Goal: Task Accomplishment & Management: Manage account settings

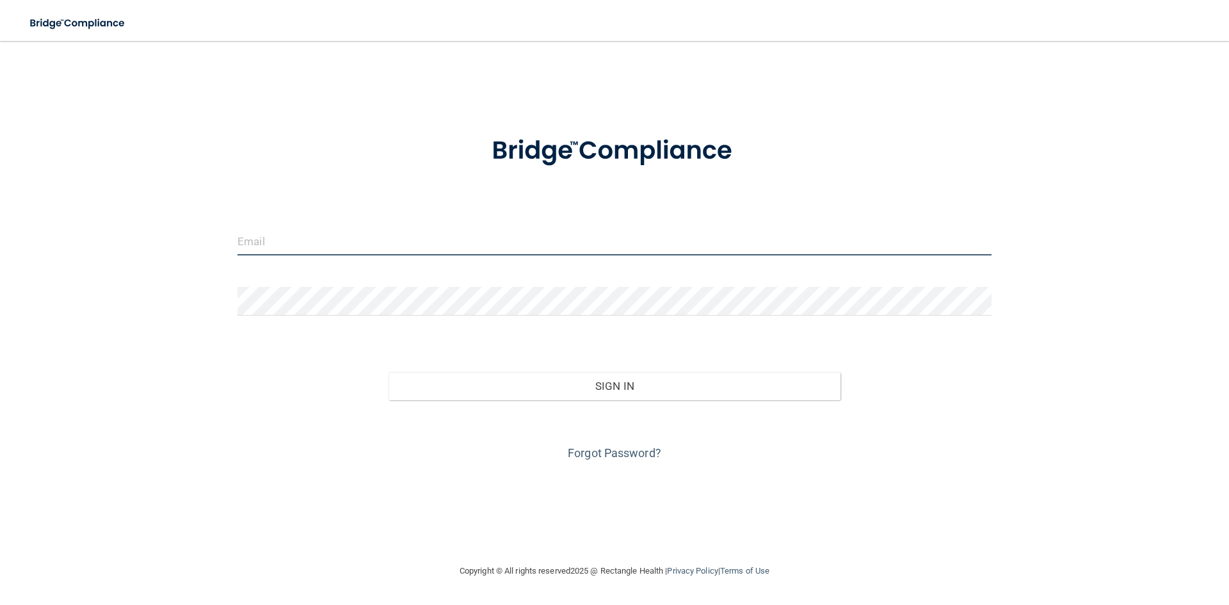
click at [331, 231] on input "email" at bounding box center [614, 241] width 754 height 29
type input "[EMAIL_ADDRESS][DOMAIN_NAME]"
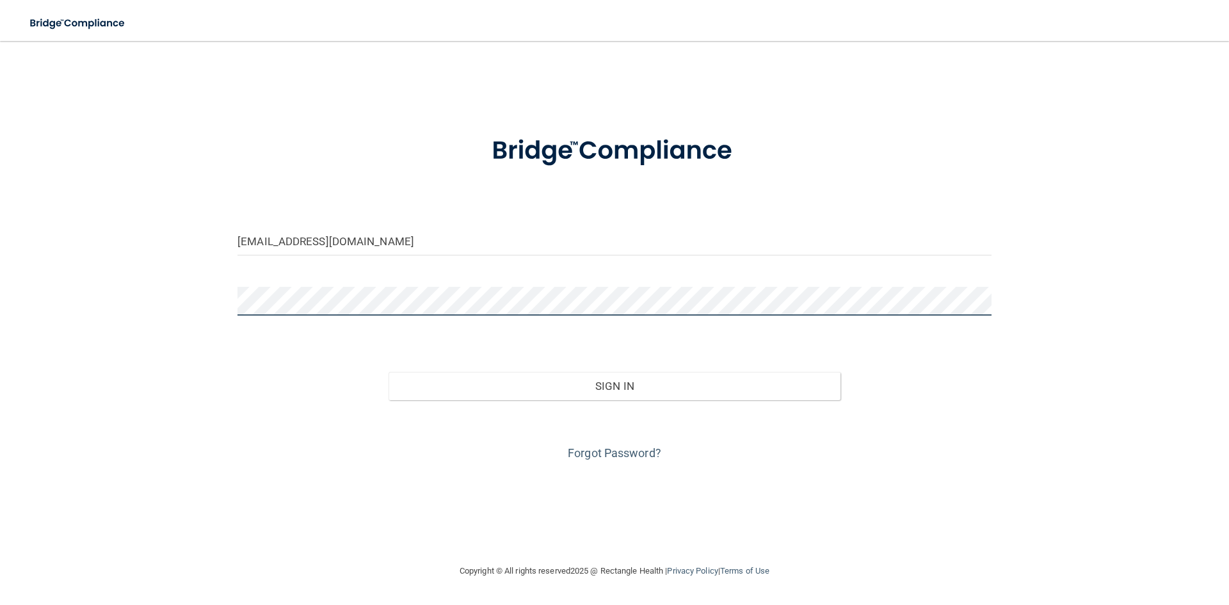
click at [388, 372] on button "Sign In" at bounding box center [614, 386] width 452 height 28
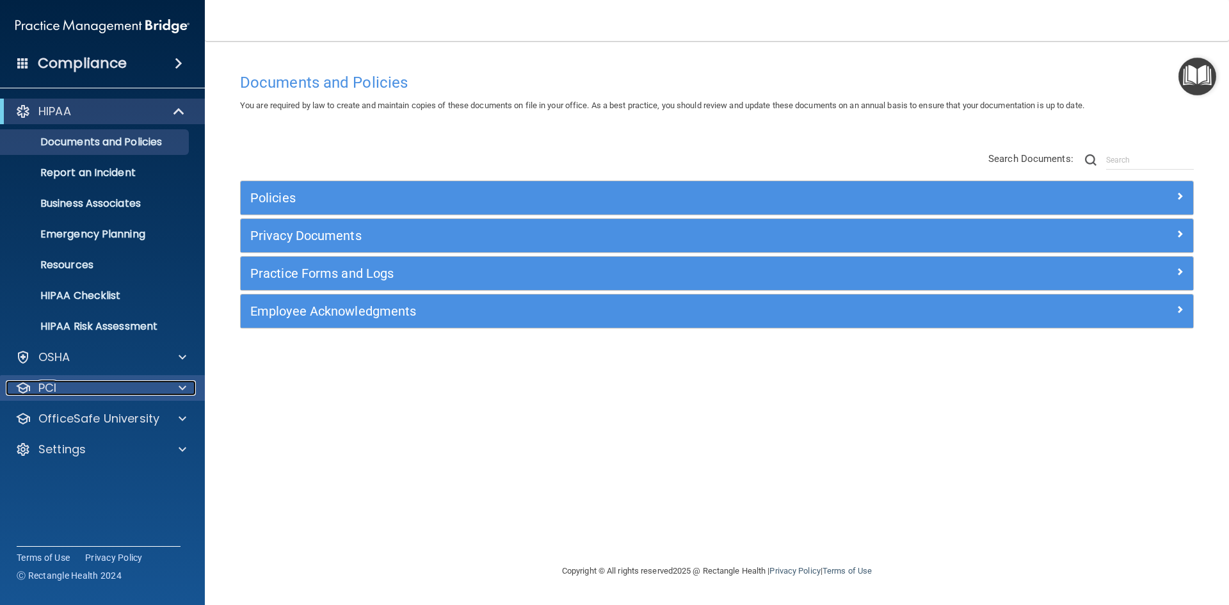
click at [88, 385] on div "PCI" at bounding box center [85, 387] width 159 height 15
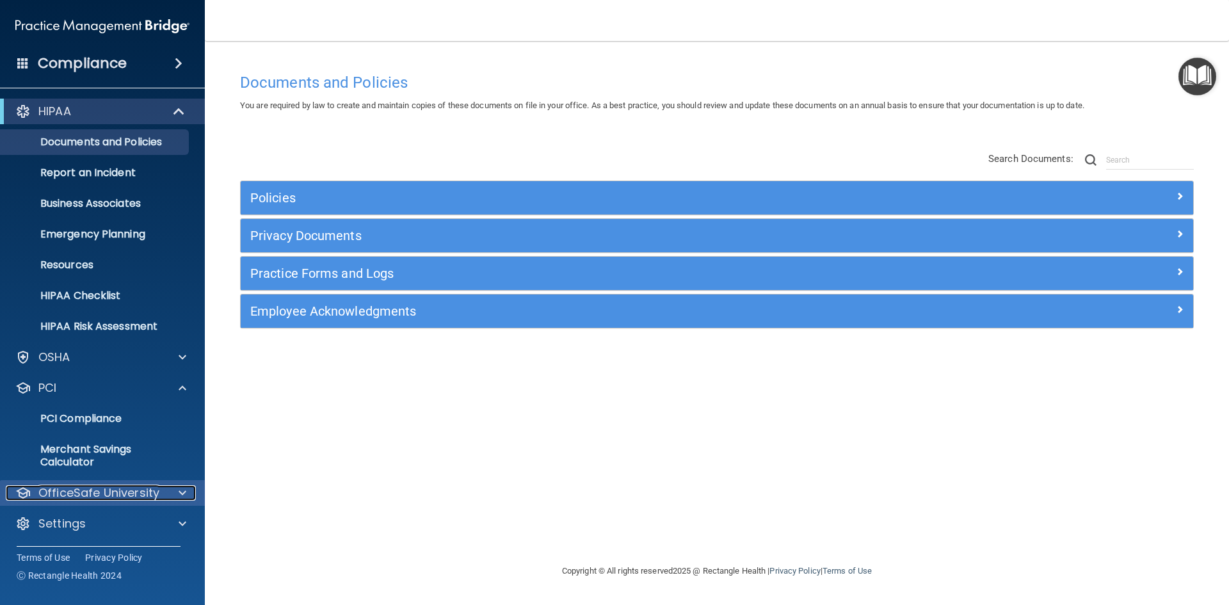
click at [90, 490] on p "OfficeSafe University" at bounding box center [98, 492] width 121 height 15
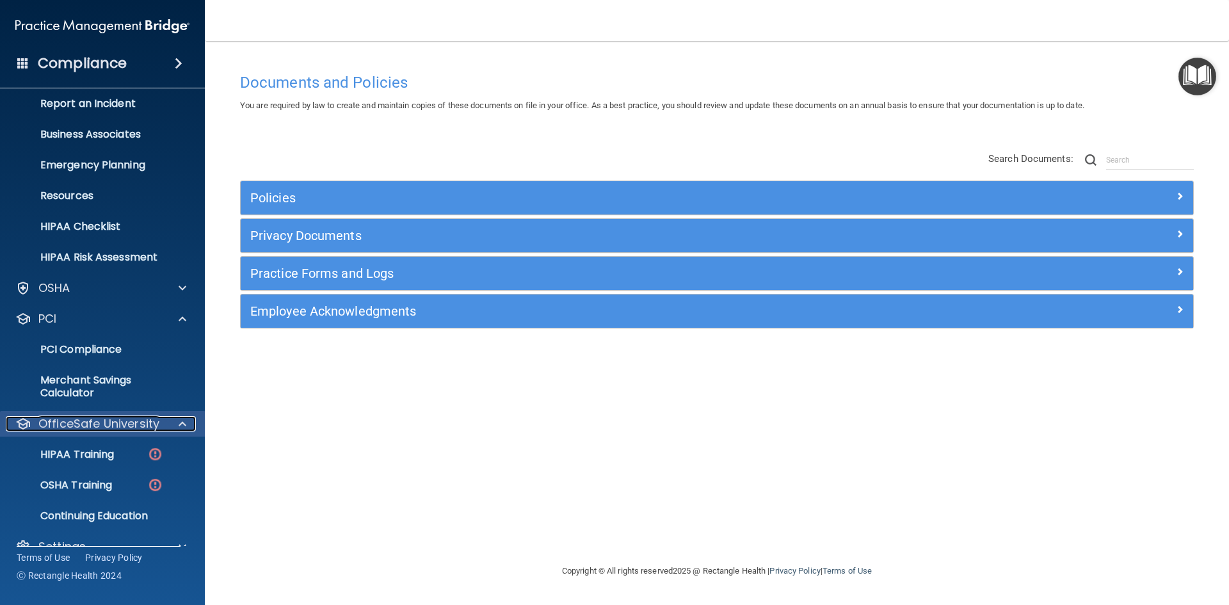
scroll to position [93, 0]
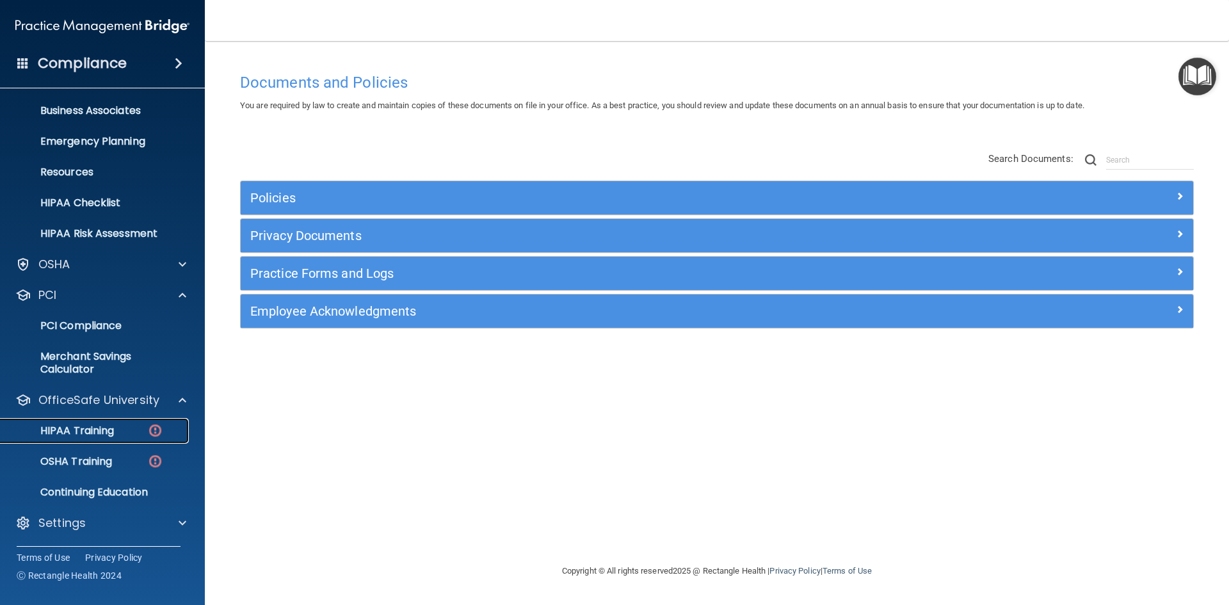
click at [100, 433] on p "HIPAA Training" at bounding box center [61, 430] width 106 height 13
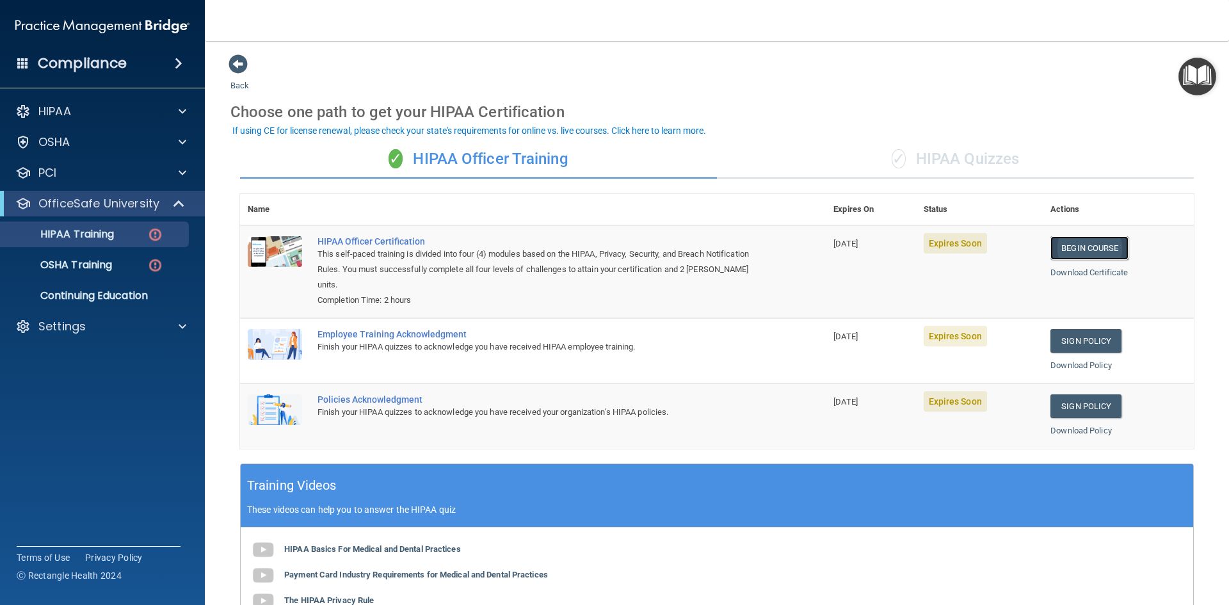
click at [1063, 247] on link "Begin Course" at bounding box center [1089, 248] width 78 height 24
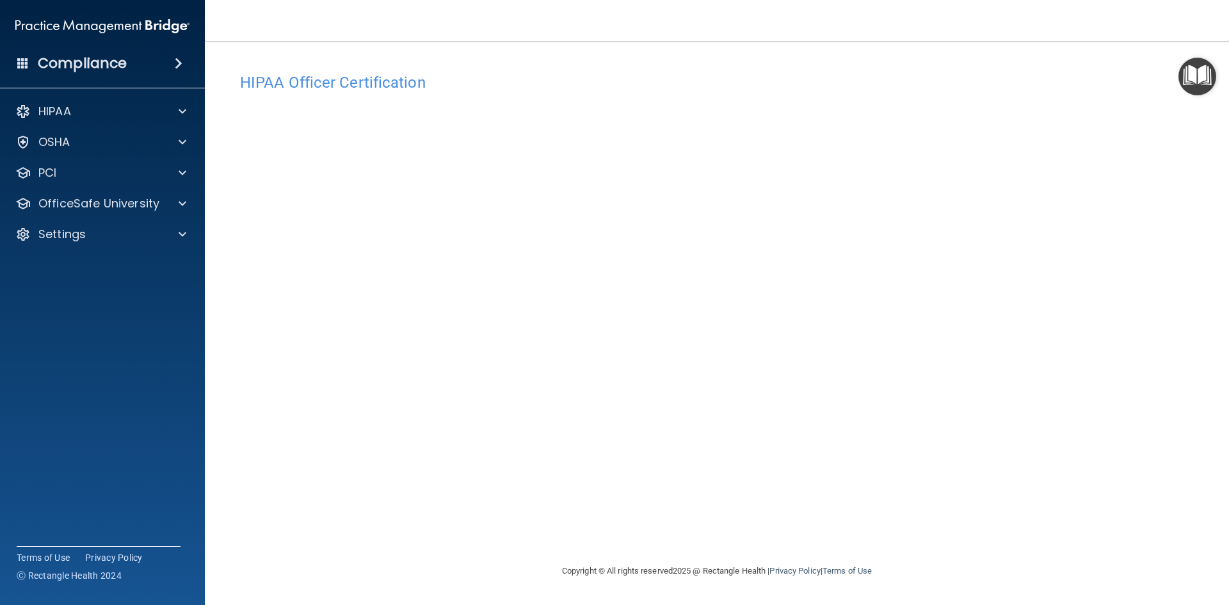
click at [916, 566] on div "Copyright © All rights reserved 2025 @ Rectangle Health | Privacy Policy | Term…" at bounding box center [716, 570] width 467 height 41
click at [1022, 578] on footer "Copyright © All rights reserved 2025 @ Rectangle Health | Privacy Policy | Term…" at bounding box center [716, 571] width 973 height 42
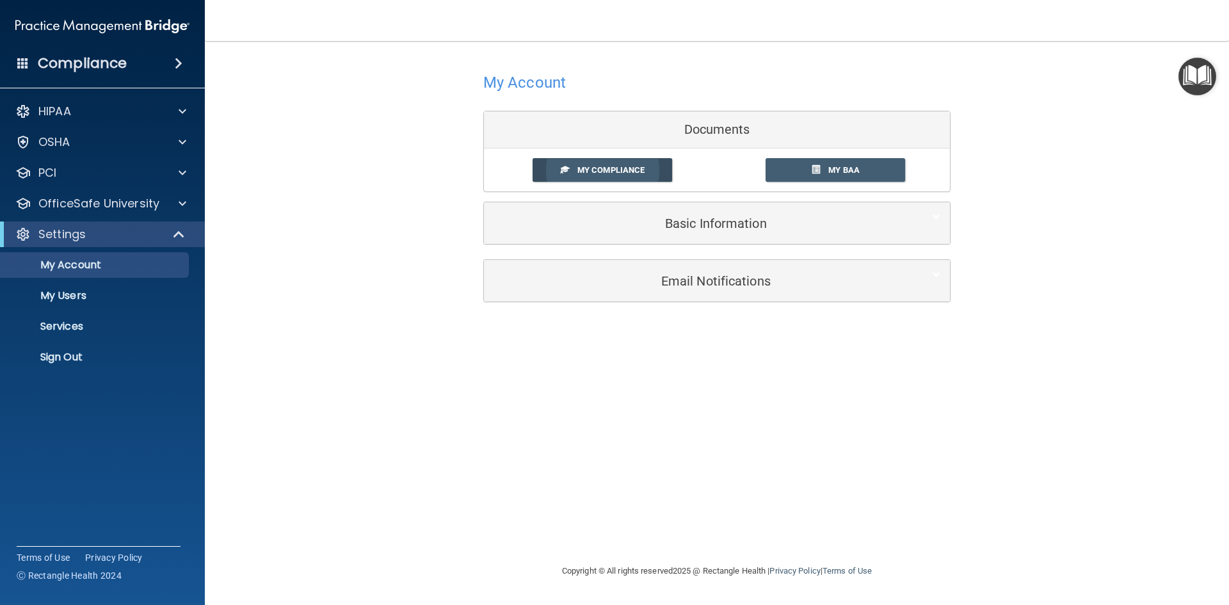
click at [623, 163] on link "My Compliance" at bounding box center [602, 170] width 140 height 24
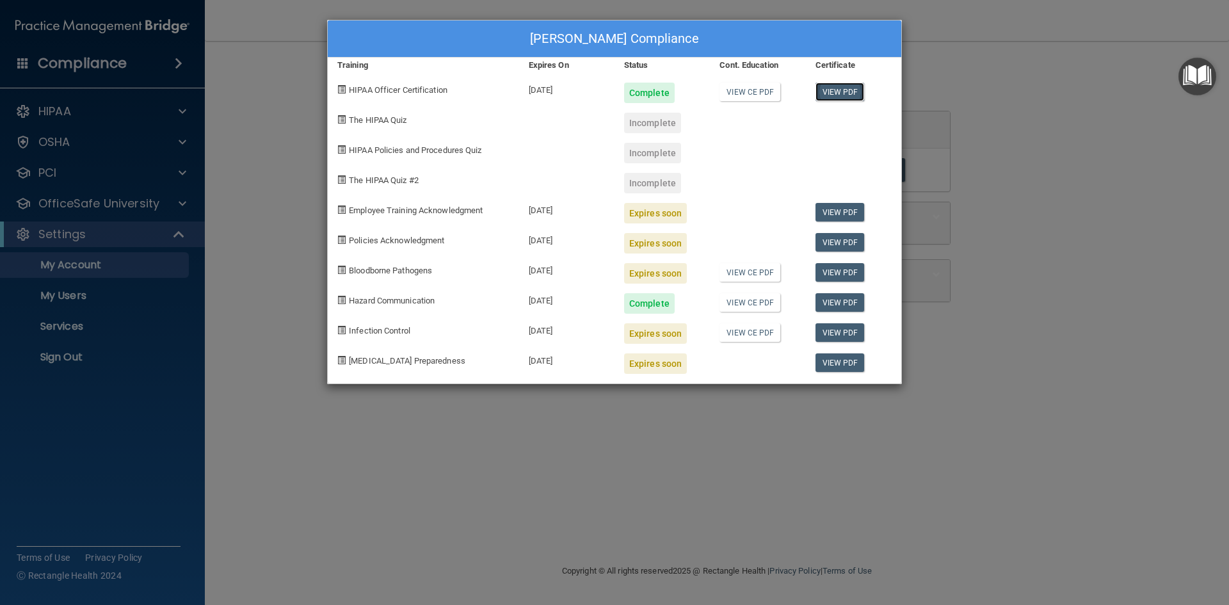
click at [845, 88] on link "View PDF" at bounding box center [839, 92] width 49 height 19
click at [953, 106] on div "Heather Bartells's Compliance Training Expires On Status Cont. Education Certif…" at bounding box center [614, 302] width 1229 height 605
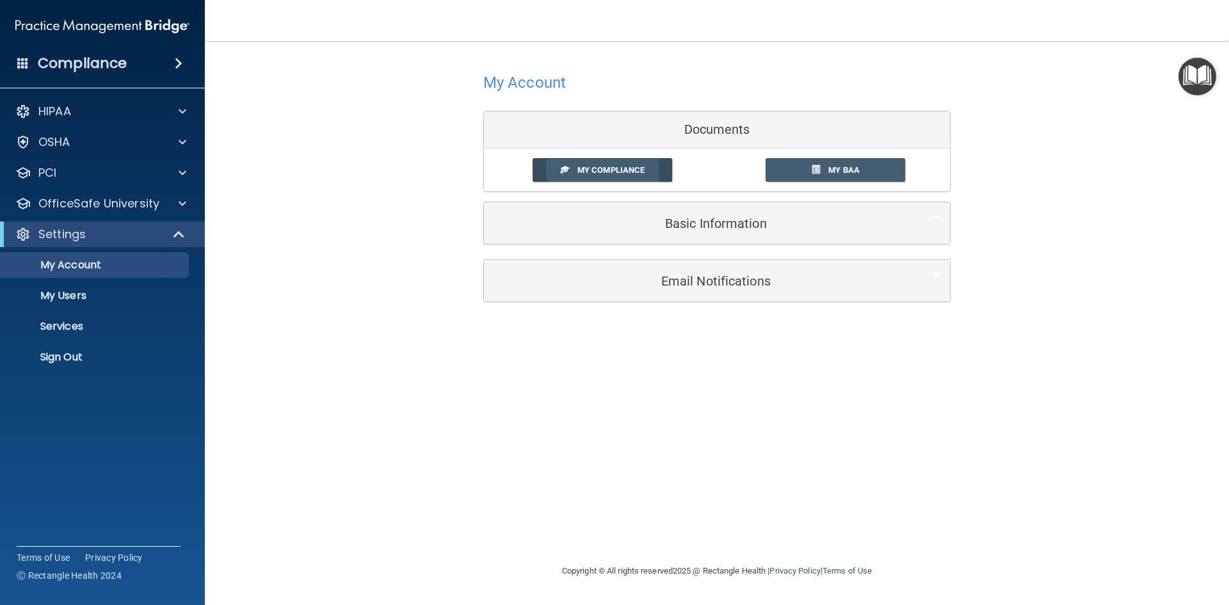
click at [594, 169] on span "My Compliance" at bounding box center [610, 170] width 67 height 10
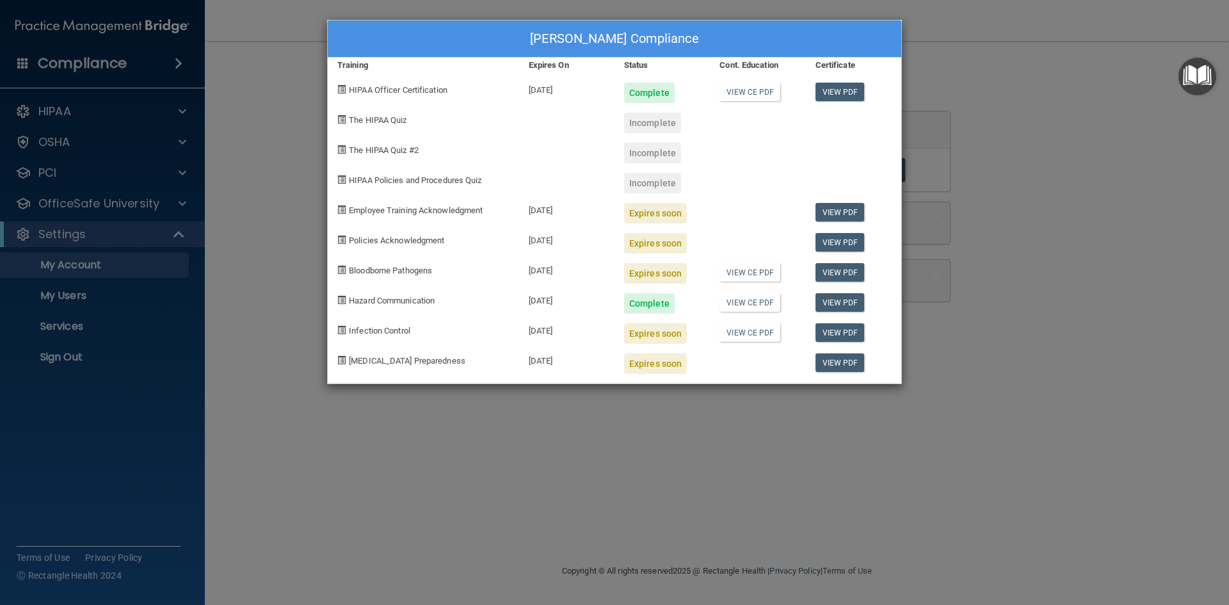
click at [657, 211] on div "Expires soon" at bounding box center [655, 213] width 63 height 20
click at [841, 207] on link "View PDF" at bounding box center [839, 212] width 49 height 19
click at [343, 208] on span at bounding box center [341, 209] width 8 height 8
click at [413, 211] on span "Employee Training Acknowledgment" at bounding box center [416, 210] width 134 height 10
click at [648, 212] on div "Expires soon" at bounding box center [655, 213] width 63 height 20
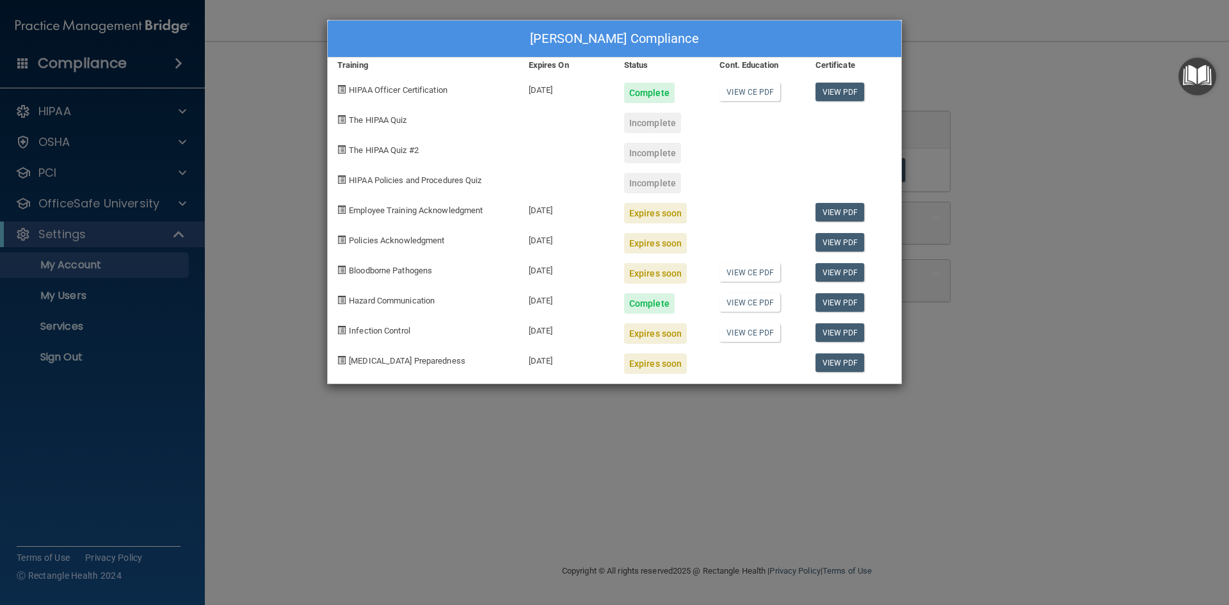
click at [928, 218] on div "Heather Bartells's Compliance Training Expires On Status Cont. Education Certif…" at bounding box center [614, 302] width 1229 height 605
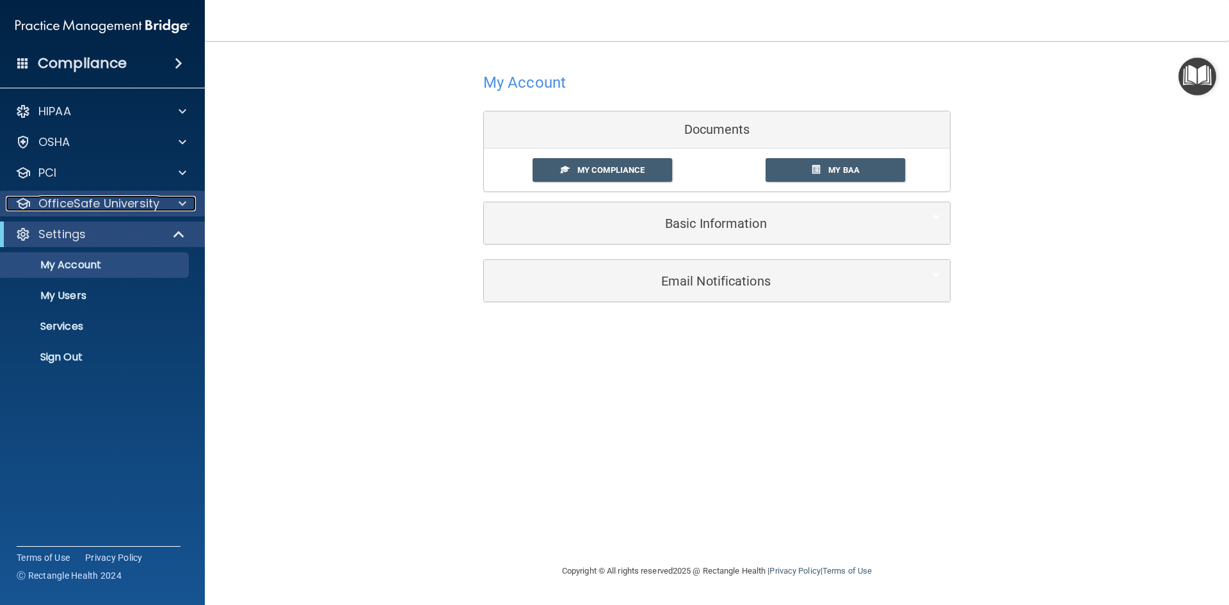
click at [100, 206] on p "OfficeSafe University" at bounding box center [98, 203] width 121 height 15
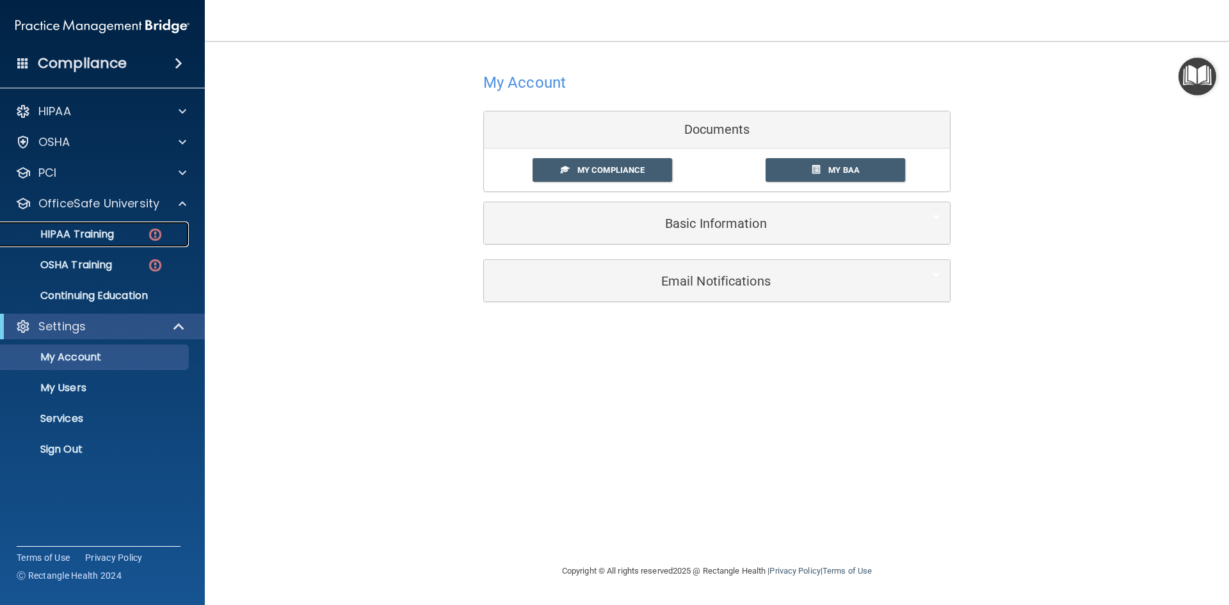
click at [102, 230] on p "HIPAA Training" at bounding box center [61, 234] width 106 height 13
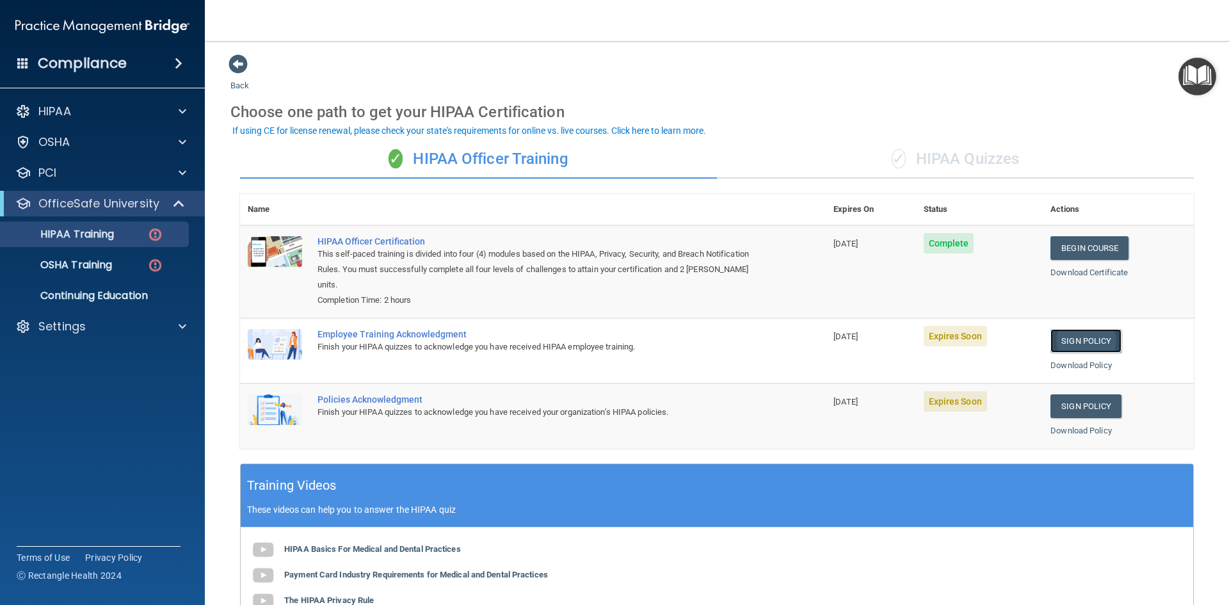
click at [1081, 338] on link "Sign Policy" at bounding box center [1085, 341] width 71 height 24
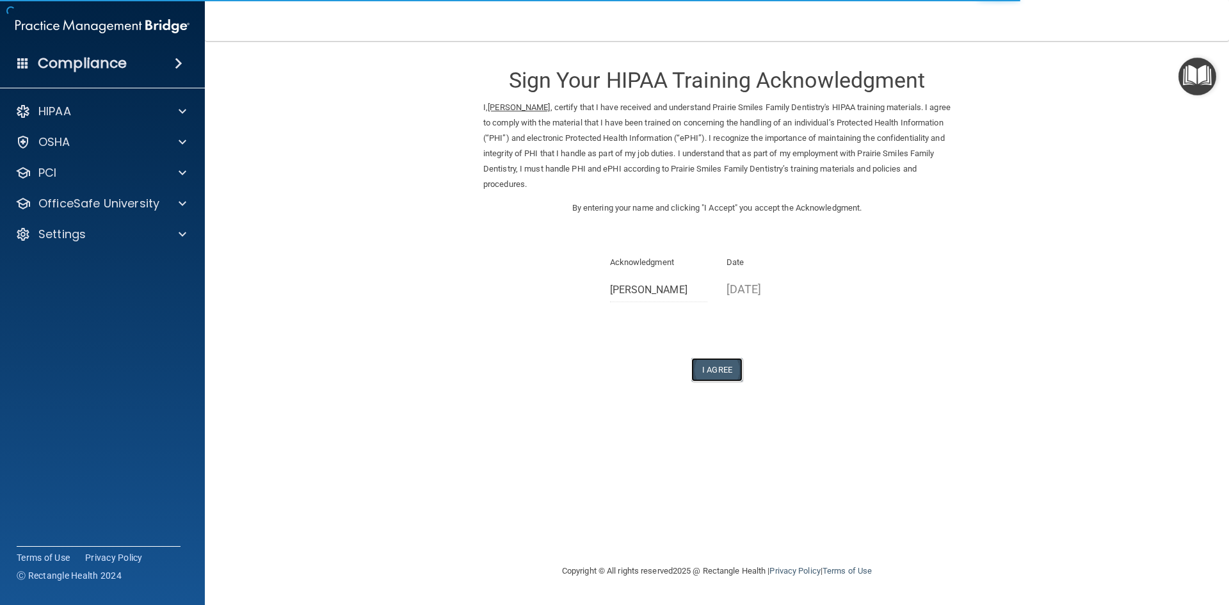
click at [728, 372] on button "I Agree" at bounding box center [716, 370] width 51 height 24
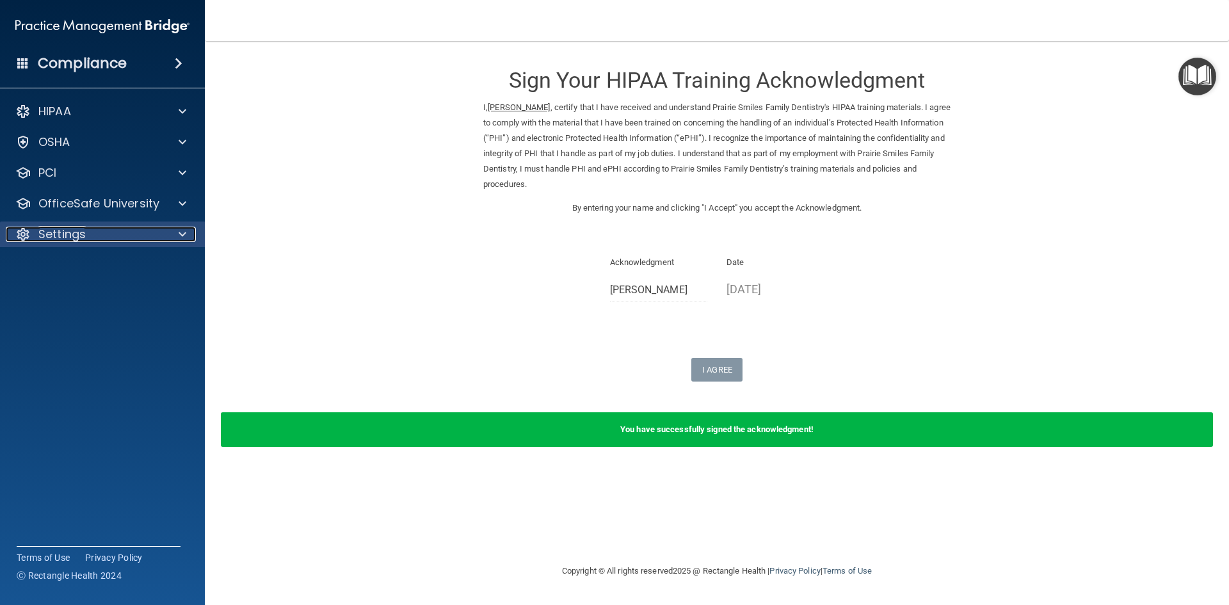
click at [85, 232] on p "Settings" at bounding box center [61, 234] width 47 height 15
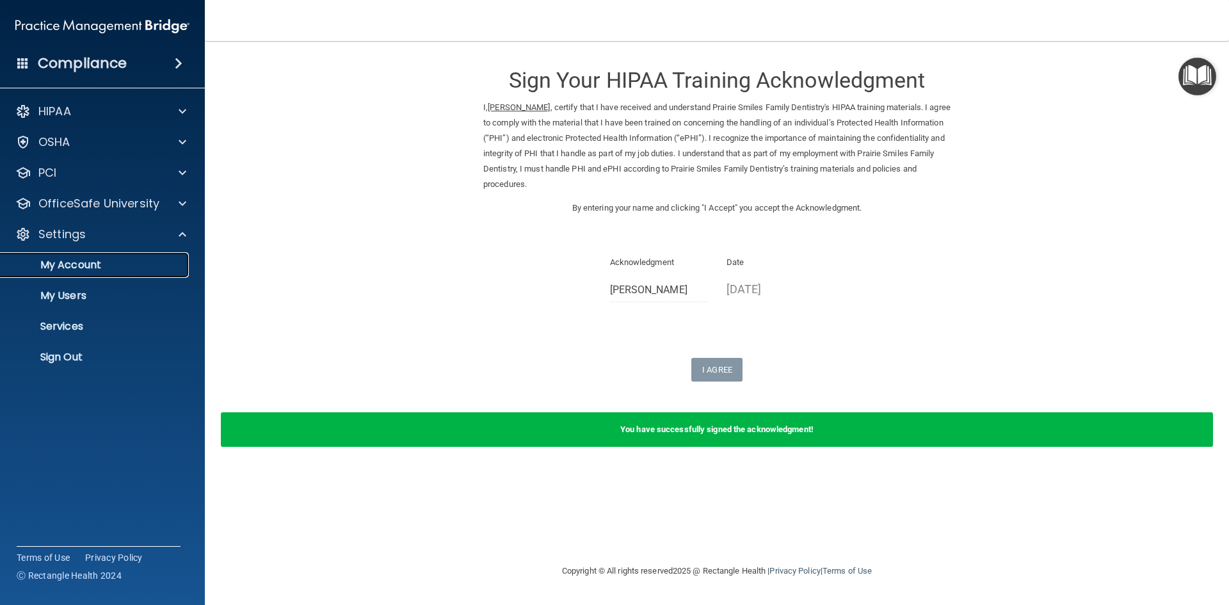
click at [81, 266] on p "My Account" at bounding box center [95, 265] width 175 height 13
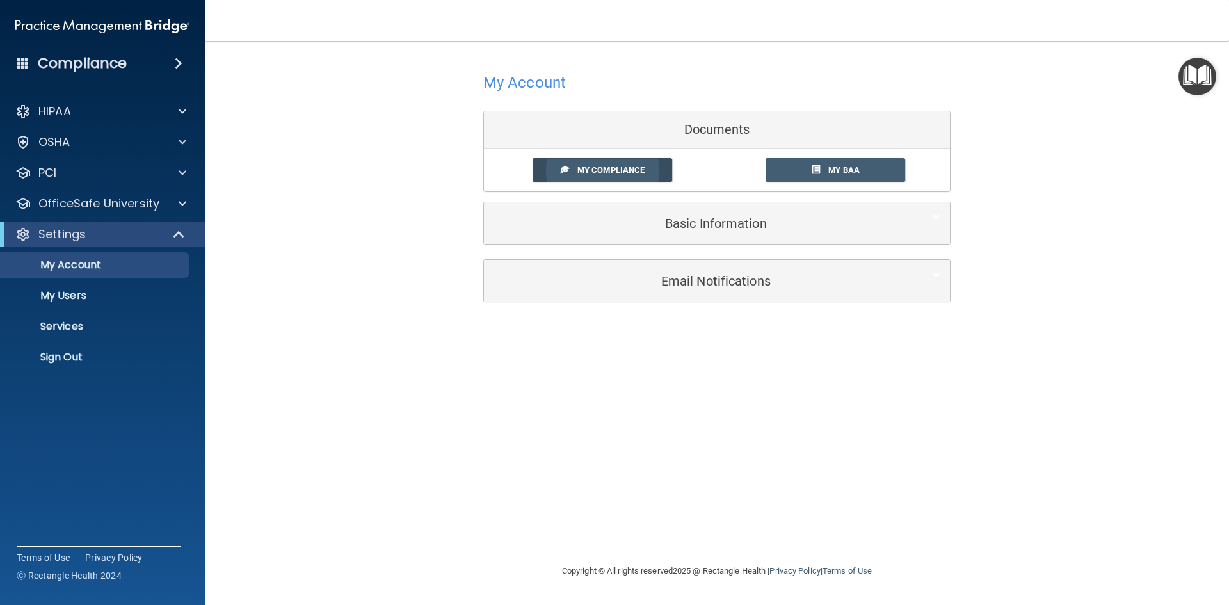
click at [621, 166] on span "My Compliance" at bounding box center [610, 170] width 67 height 10
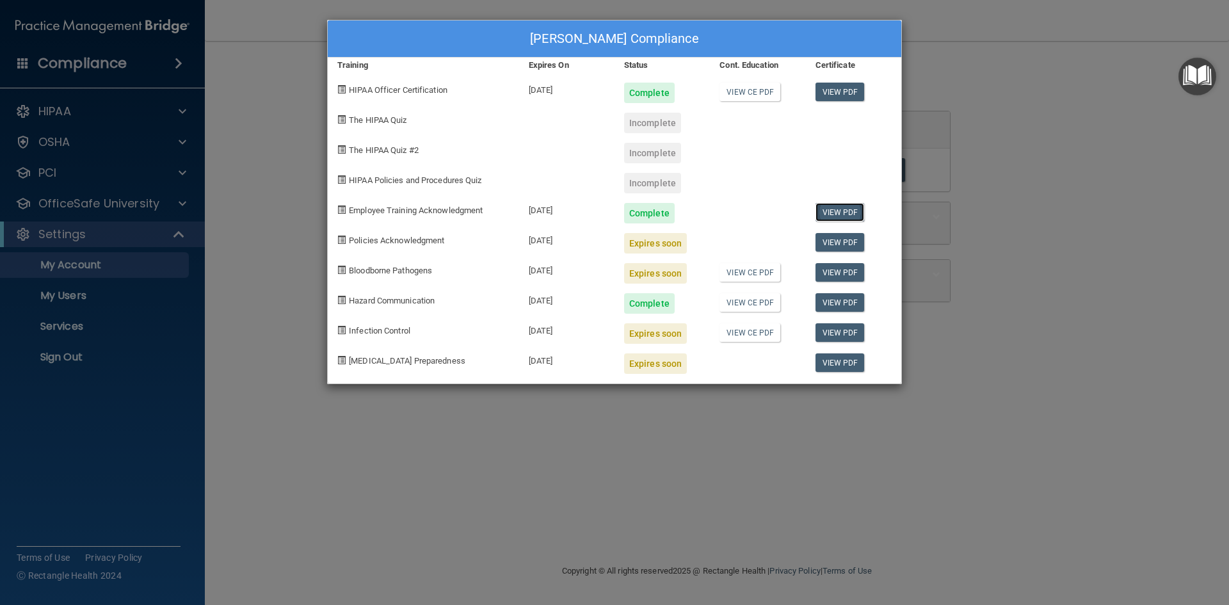
click at [845, 211] on link "View PDF" at bounding box center [839, 212] width 49 height 19
click at [90, 200] on div "Heather Bartells's Compliance Training Expires On Status Cont. Education Certif…" at bounding box center [614, 302] width 1229 height 605
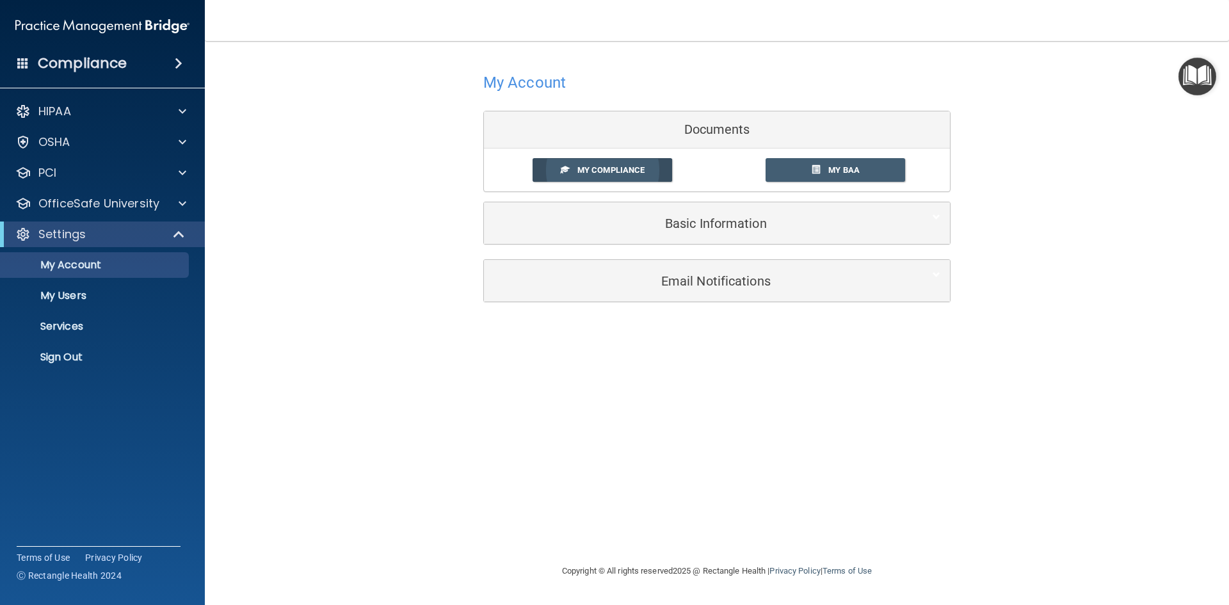
click at [623, 170] on span "My Compliance" at bounding box center [610, 170] width 67 height 10
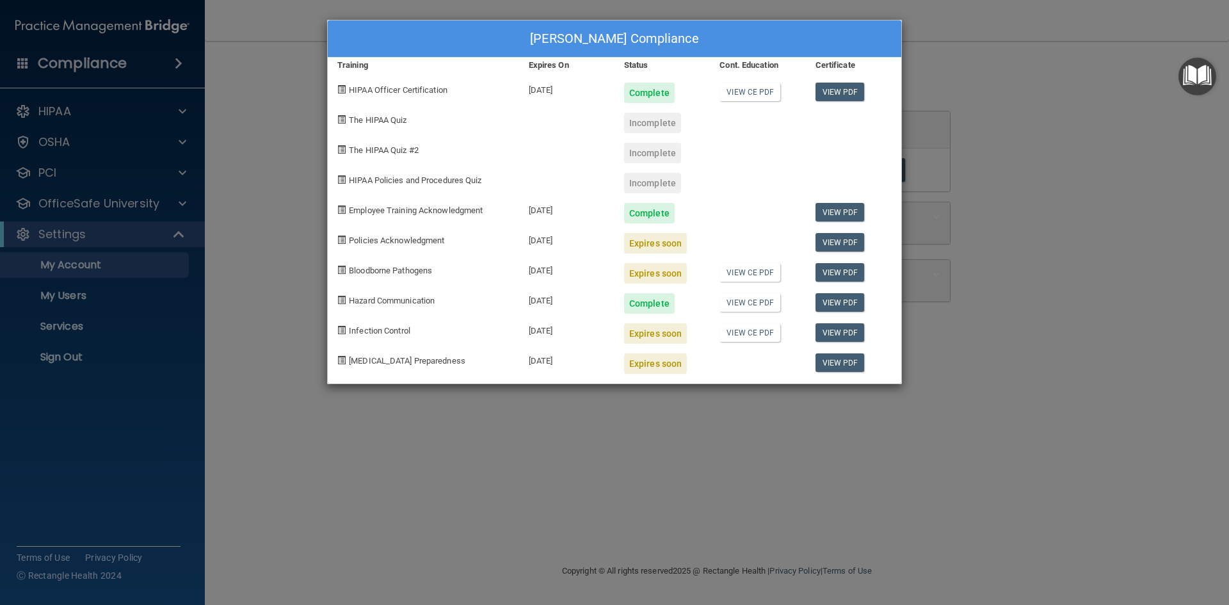
click at [294, 260] on div "Heather Bartells's Compliance Training Expires On Status Cont. Education Certif…" at bounding box center [614, 302] width 1229 height 605
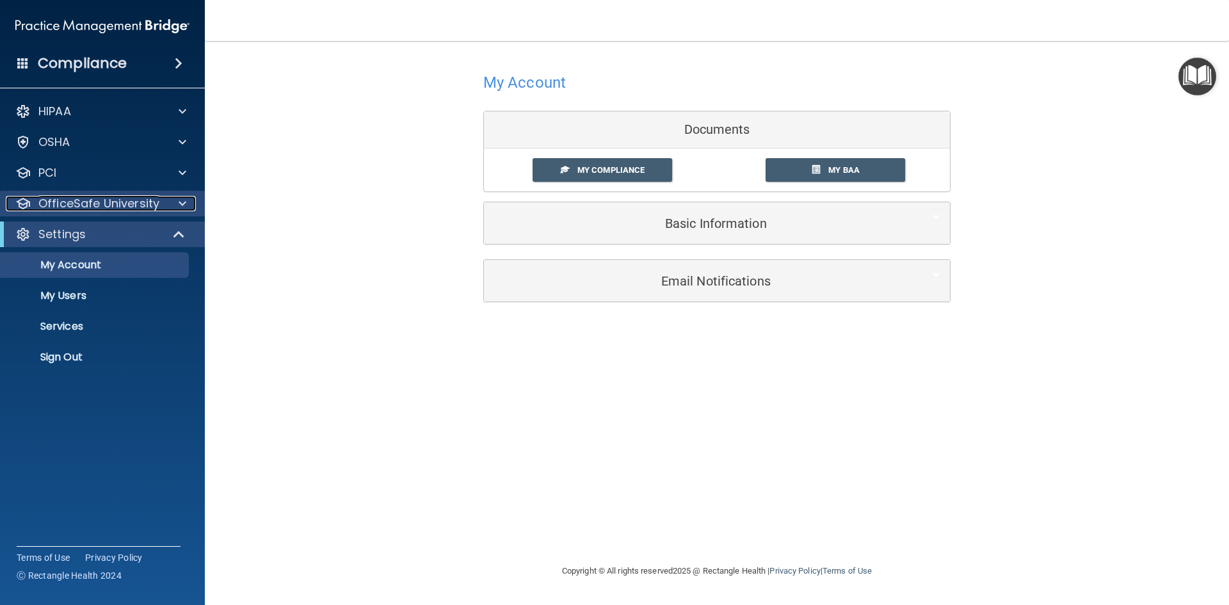
click at [139, 198] on p "OfficeSafe University" at bounding box center [98, 203] width 121 height 15
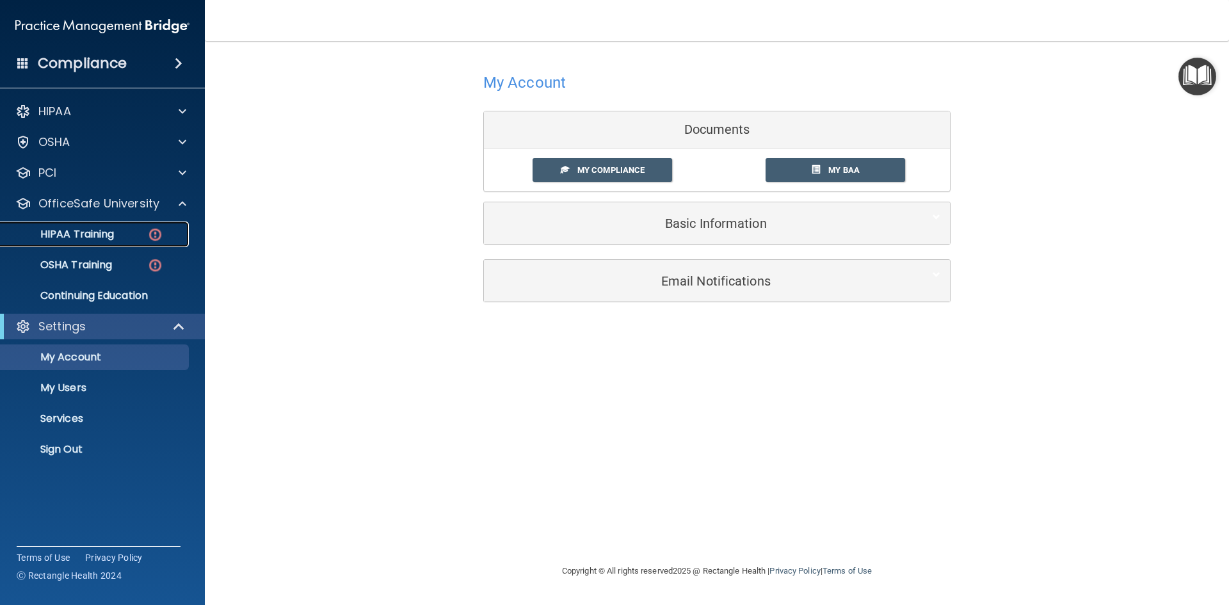
click at [118, 230] on div "HIPAA Training" at bounding box center [95, 234] width 175 height 13
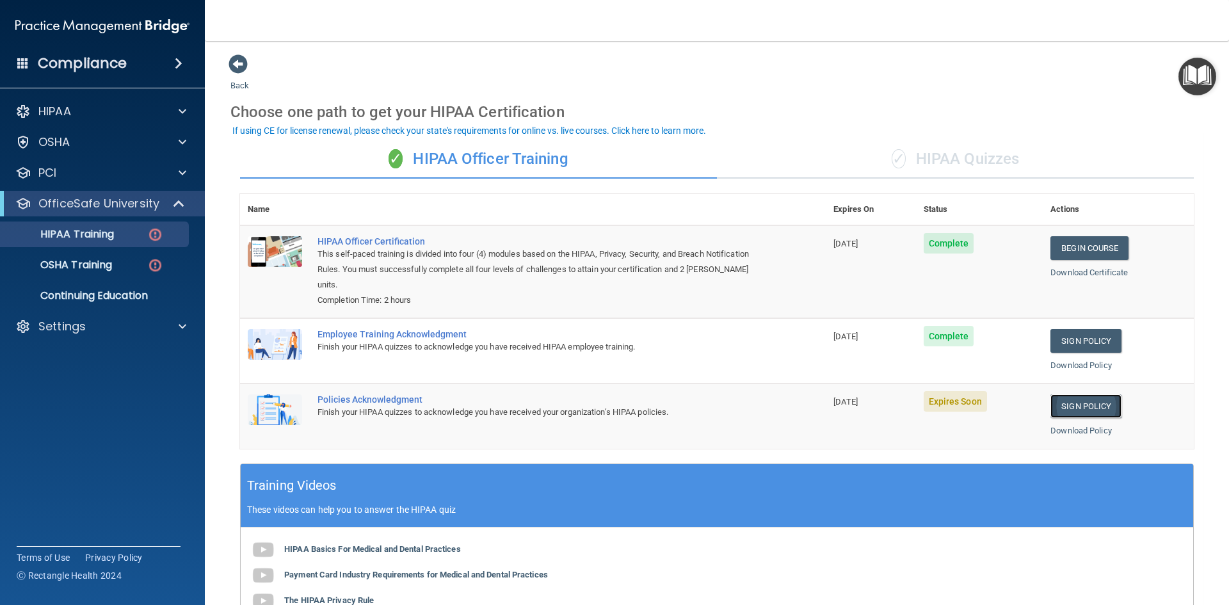
click at [1065, 404] on link "Sign Policy" at bounding box center [1085, 406] width 71 height 24
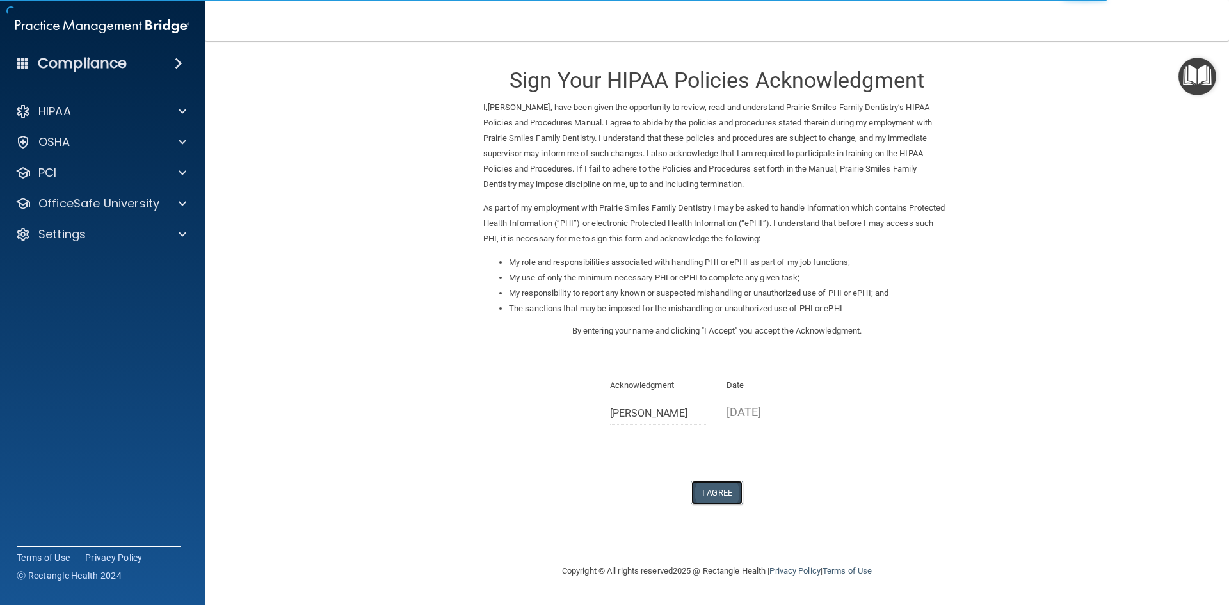
click at [725, 486] on button "I Agree" at bounding box center [716, 493] width 51 height 24
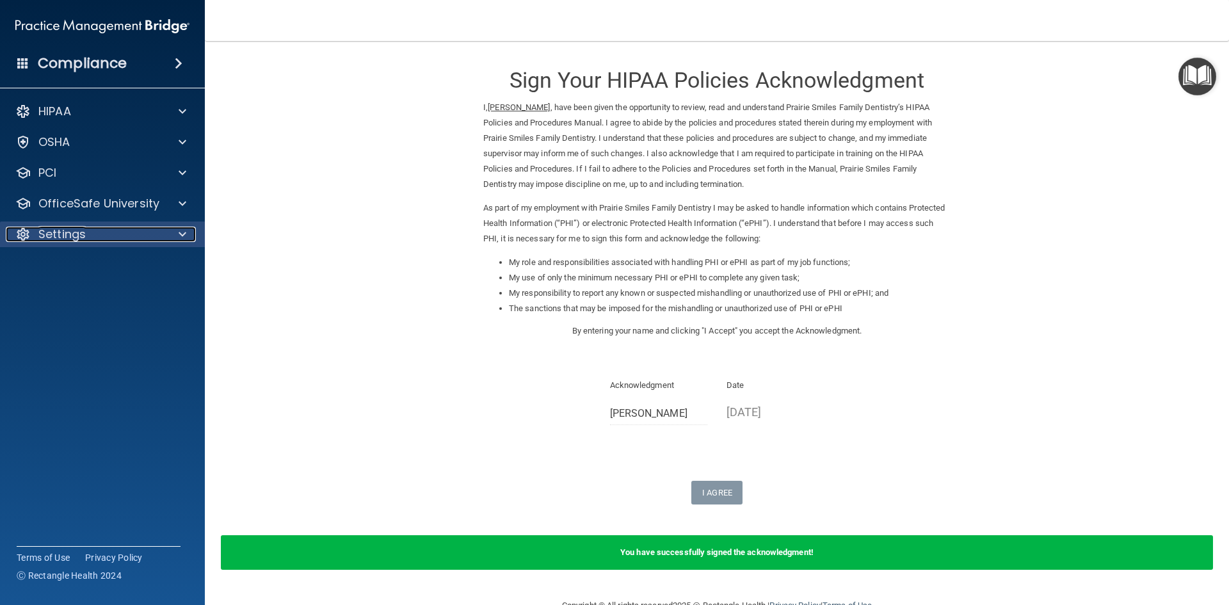
click at [141, 234] on div "Settings" at bounding box center [85, 234] width 159 height 15
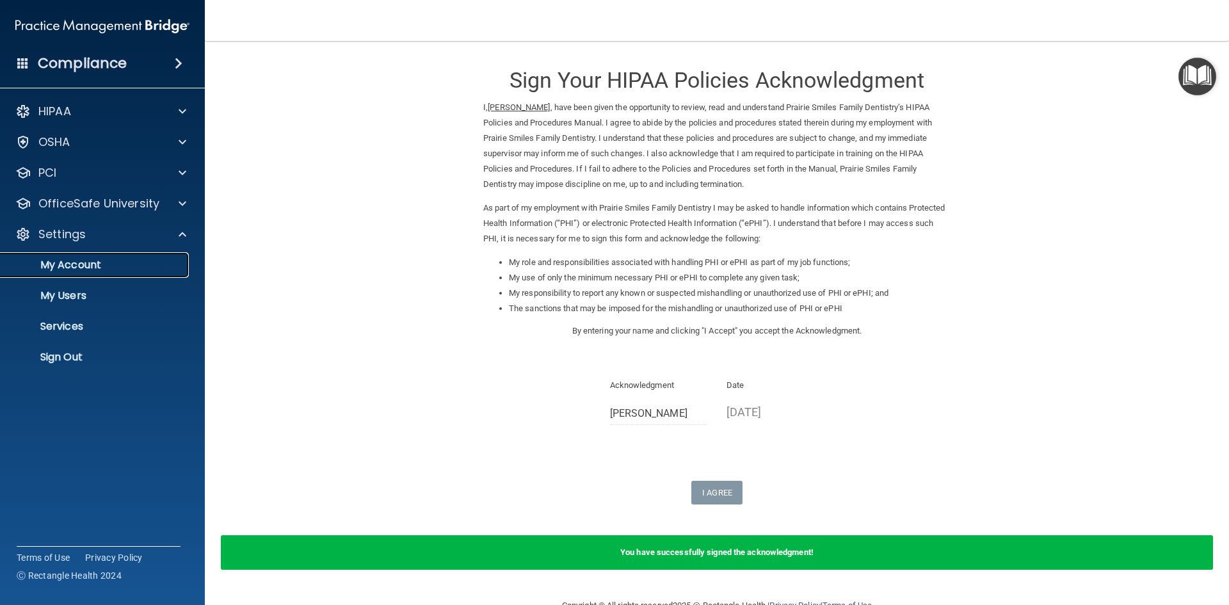
click at [106, 264] on p "My Account" at bounding box center [95, 265] width 175 height 13
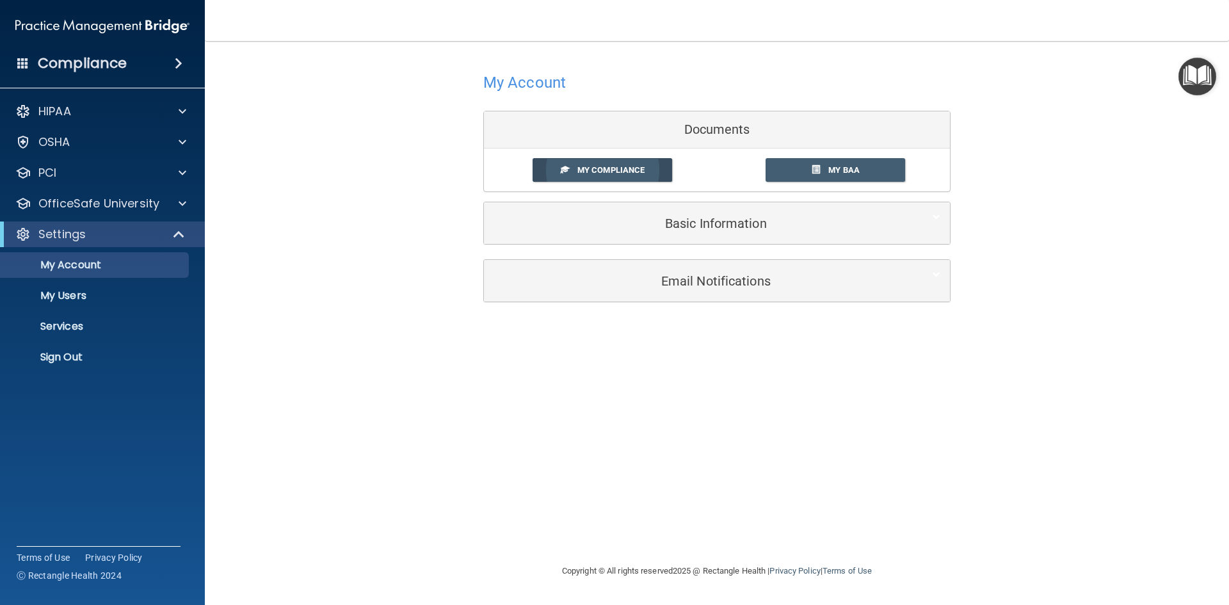
click at [651, 171] on link "My Compliance" at bounding box center [602, 170] width 140 height 24
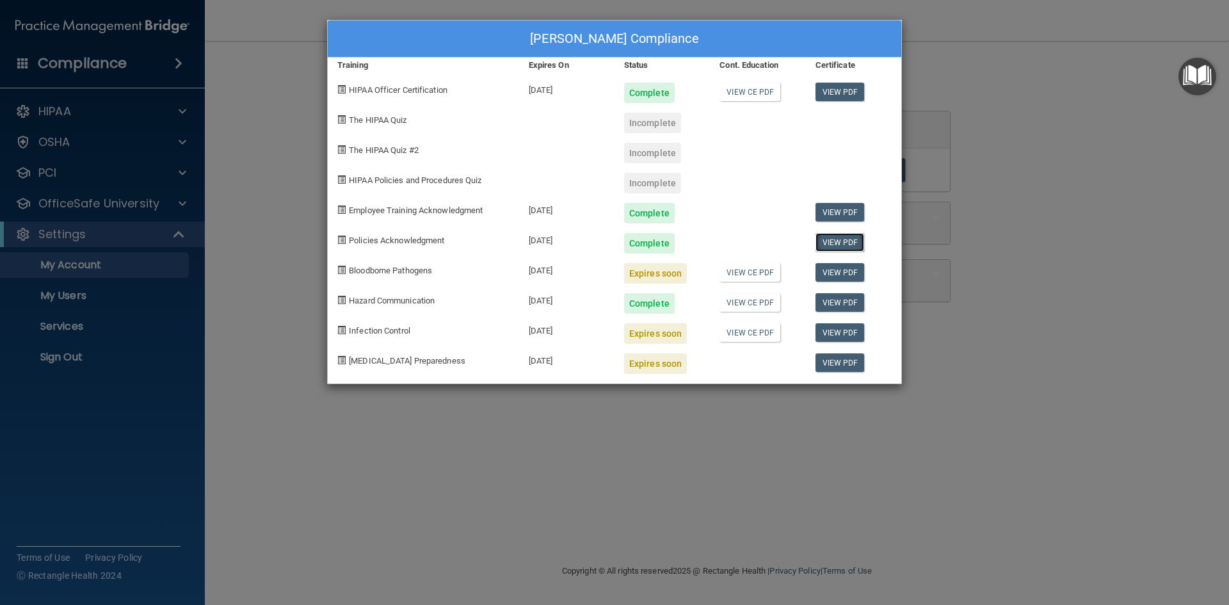
click at [847, 240] on link "View PDF" at bounding box center [839, 242] width 49 height 19
click at [78, 230] on div "Heather Bartells's Compliance Training Expires On Status Cont. Education Certif…" at bounding box center [614, 302] width 1229 height 605
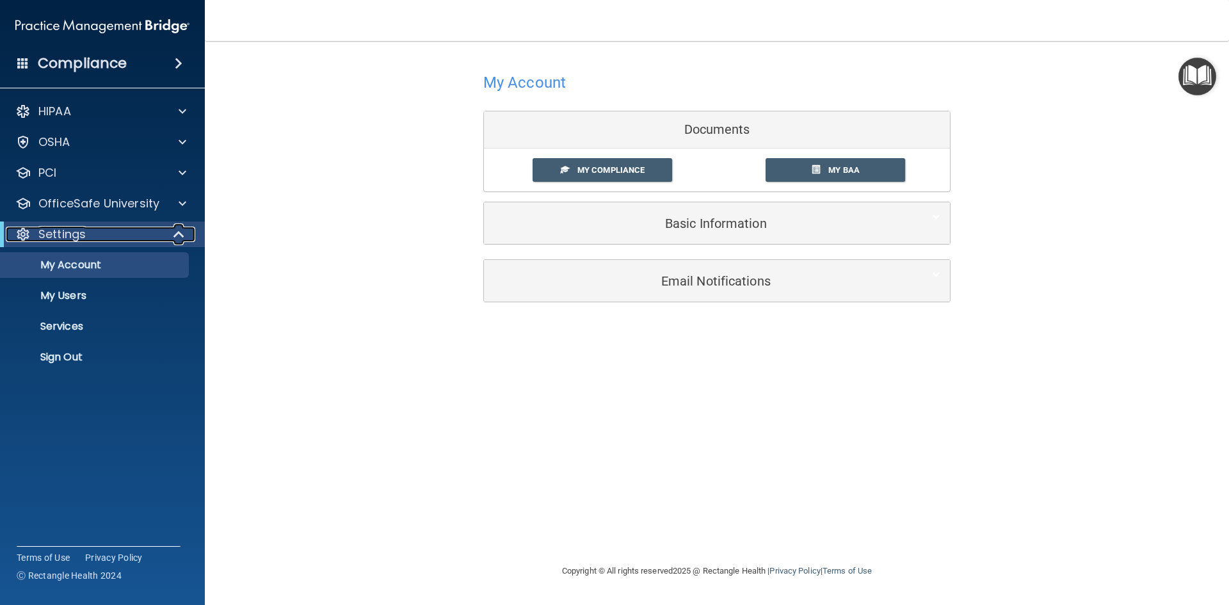
click at [78, 230] on p "Settings" at bounding box center [61, 234] width 47 height 15
click at [104, 198] on p "OfficeSafe University" at bounding box center [98, 203] width 121 height 15
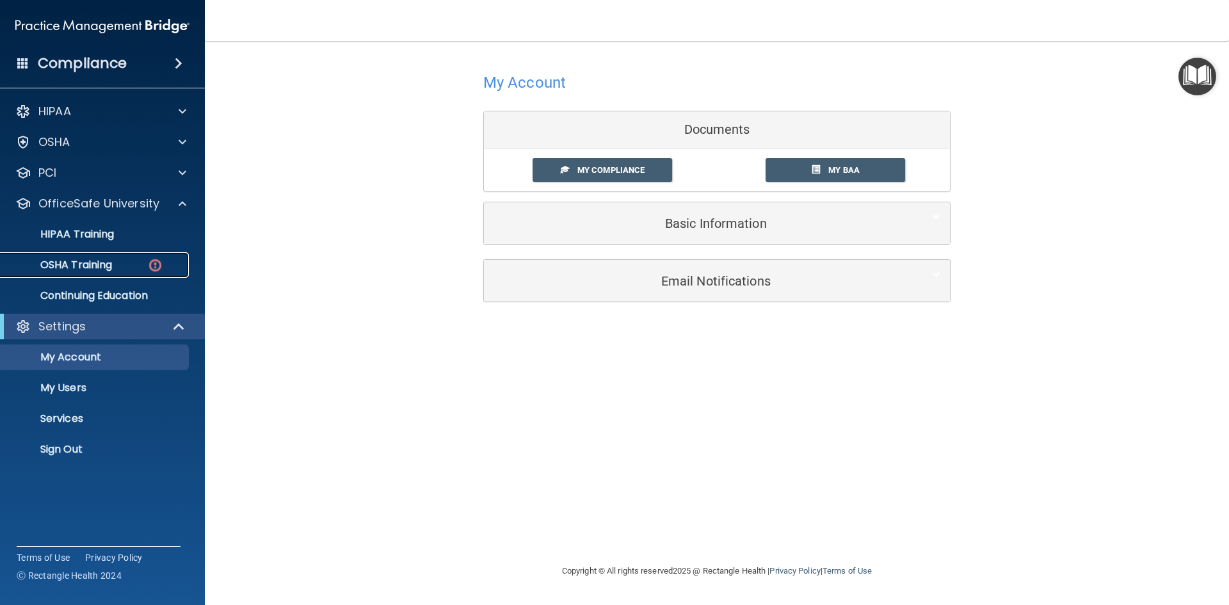
click at [85, 259] on p "OSHA Training" at bounding box center [60, 265] width 104 height 13
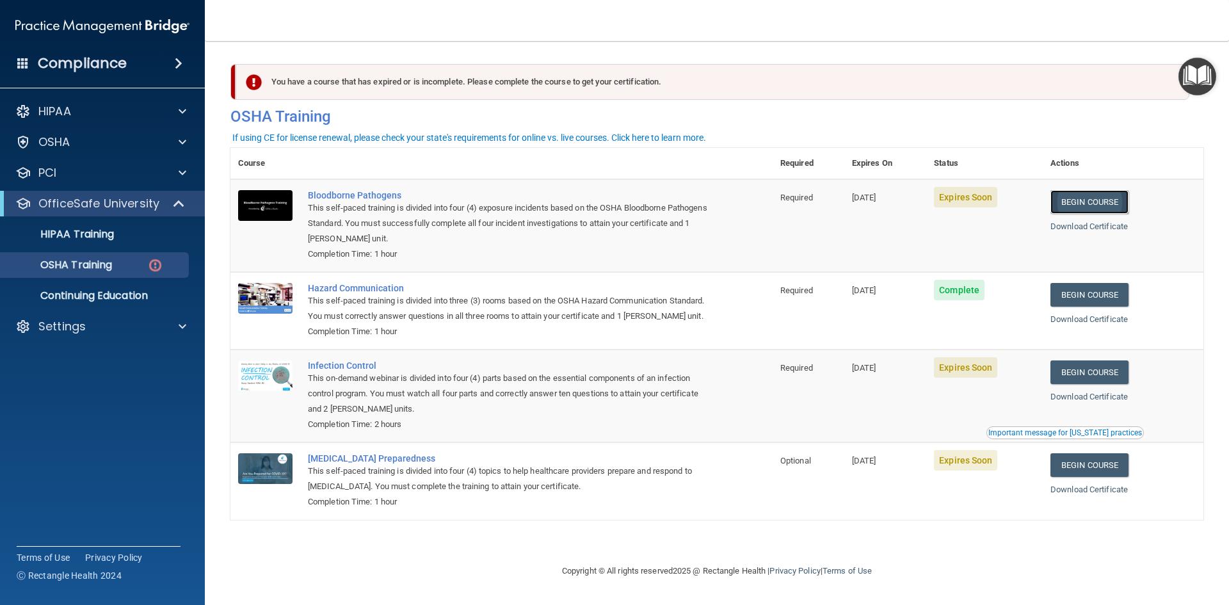
click at [1097, 202] on link "Begin Course" at bounding box center [1089, 202] width 78 height 24
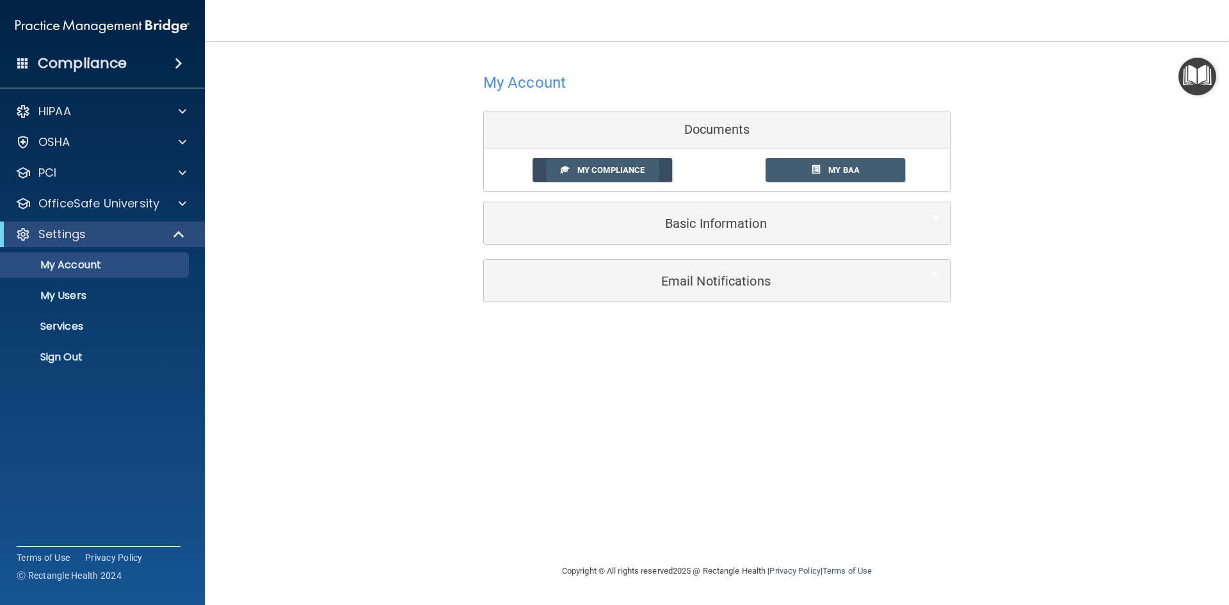
click at [600, 170] on span "My Compliance" at bounding box center [610, 170] width 67 height 10
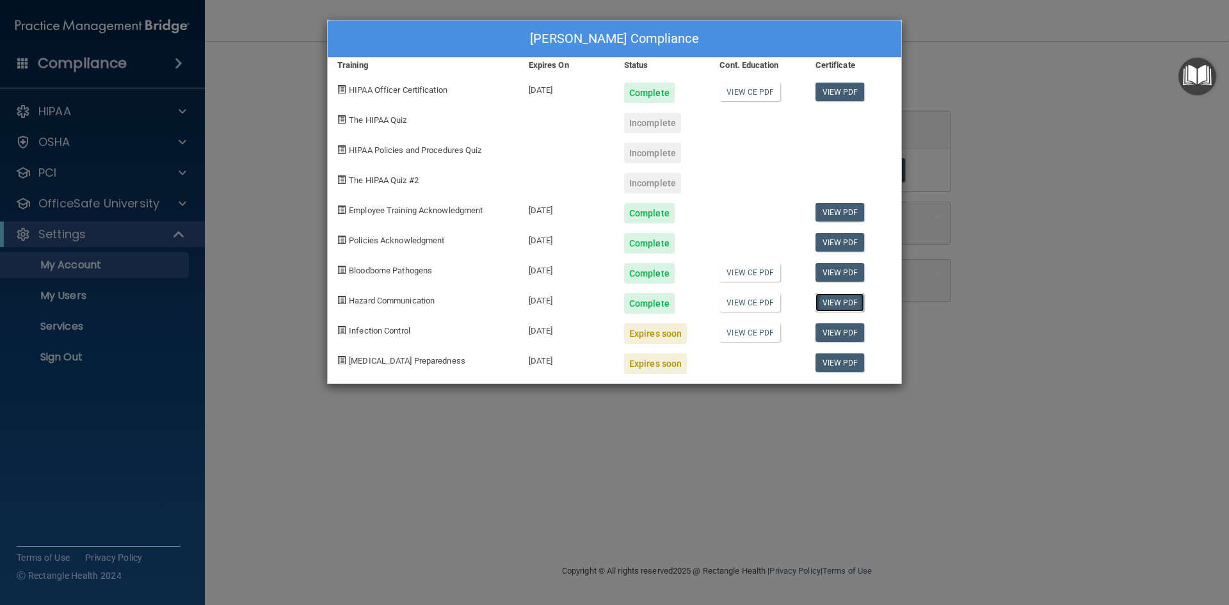
click at [836, 296] on link "View PDF" at bounding box center [839, 302] width 49 height 19
click at [97, 205] on div "[PERSON_NAME] Compliance Training Expires On Status Cont. Education Certificate…" at bounding box center [614, 302] width 1229 height 605
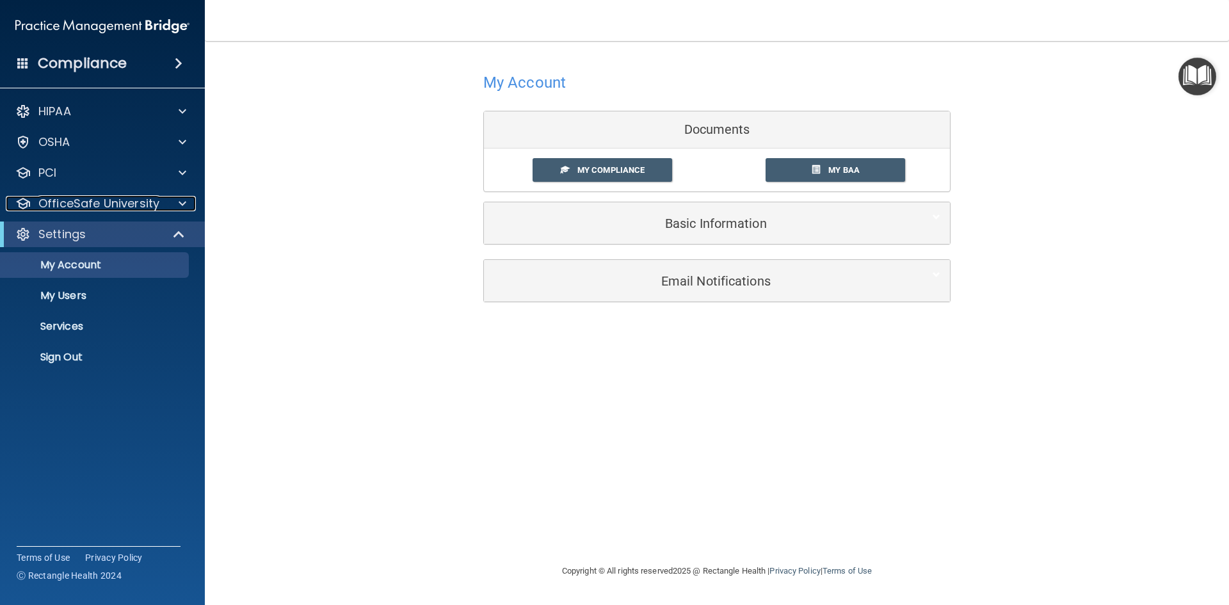
click at [97, 205] on p "OfficeSafe University" at bounding box center [98, 203] width 121 height 15
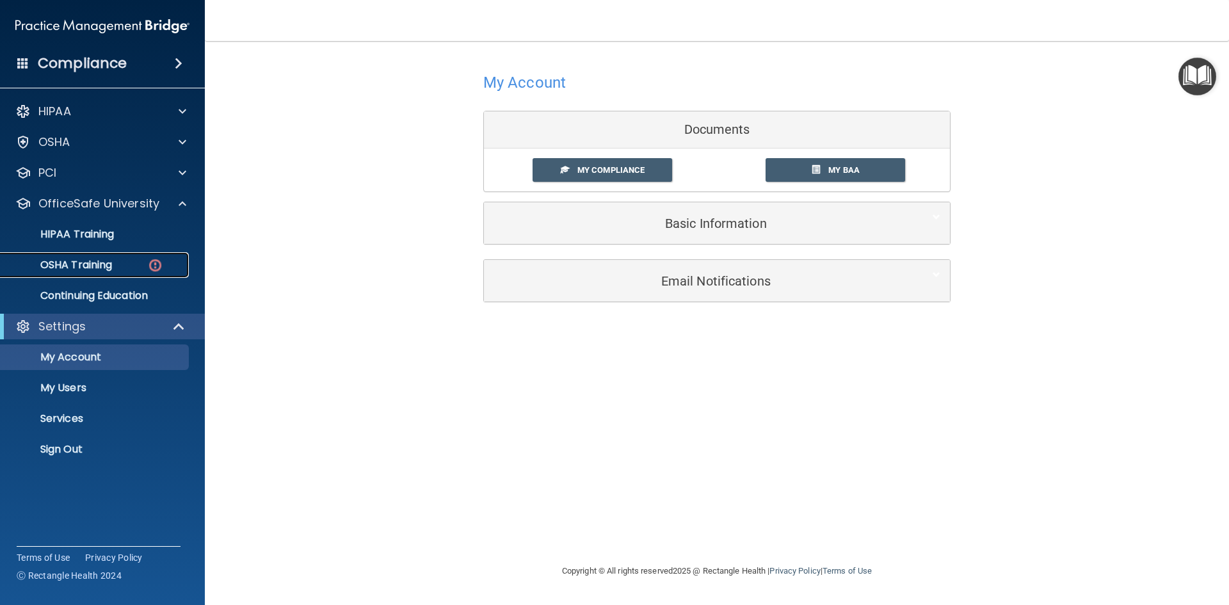
click at [100, 267] on p "OSHA Training" at bounding box center [60, 265] width 104 height 13
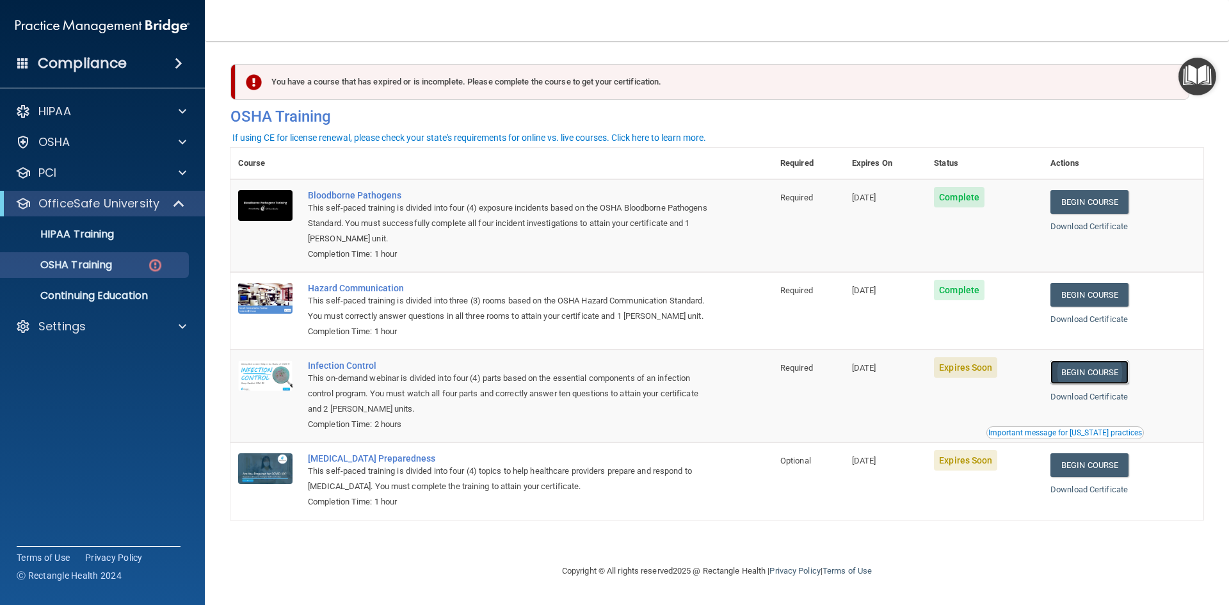
click at [1122, 384] on link "Begin Course" at bounding box center [1089, 372] width 78 height 24
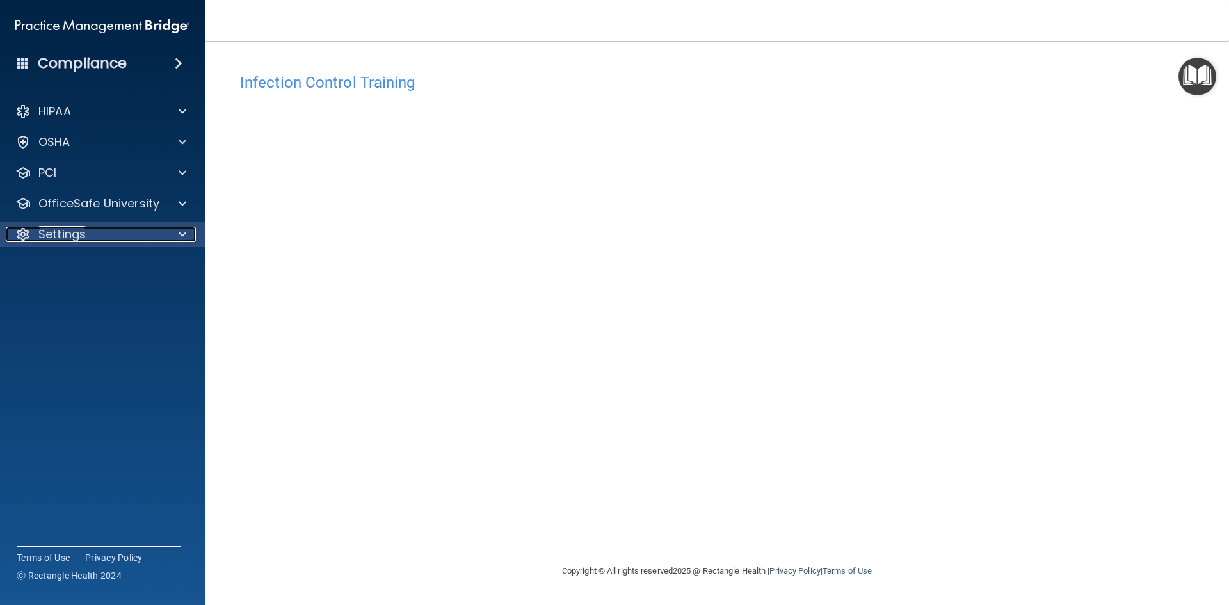
click at [70, 231] on p "Settings" at bounding box center [61, 234] width 47 height 15
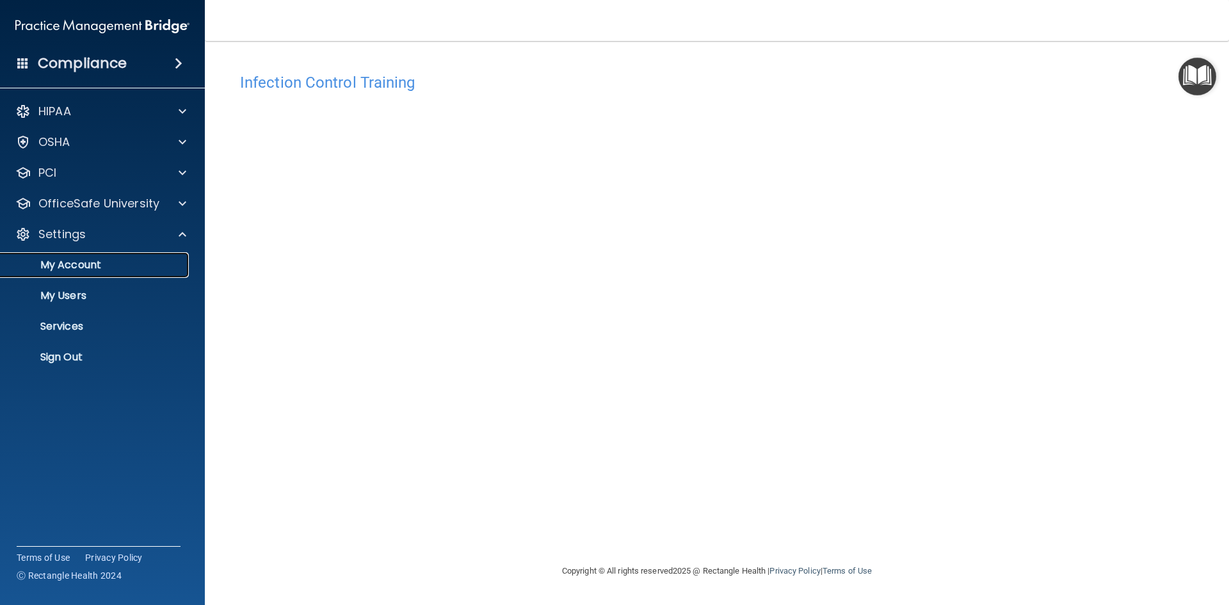
click at [64, 263] on p "My Account" at bounding box center [95, 265] width 175 height 13
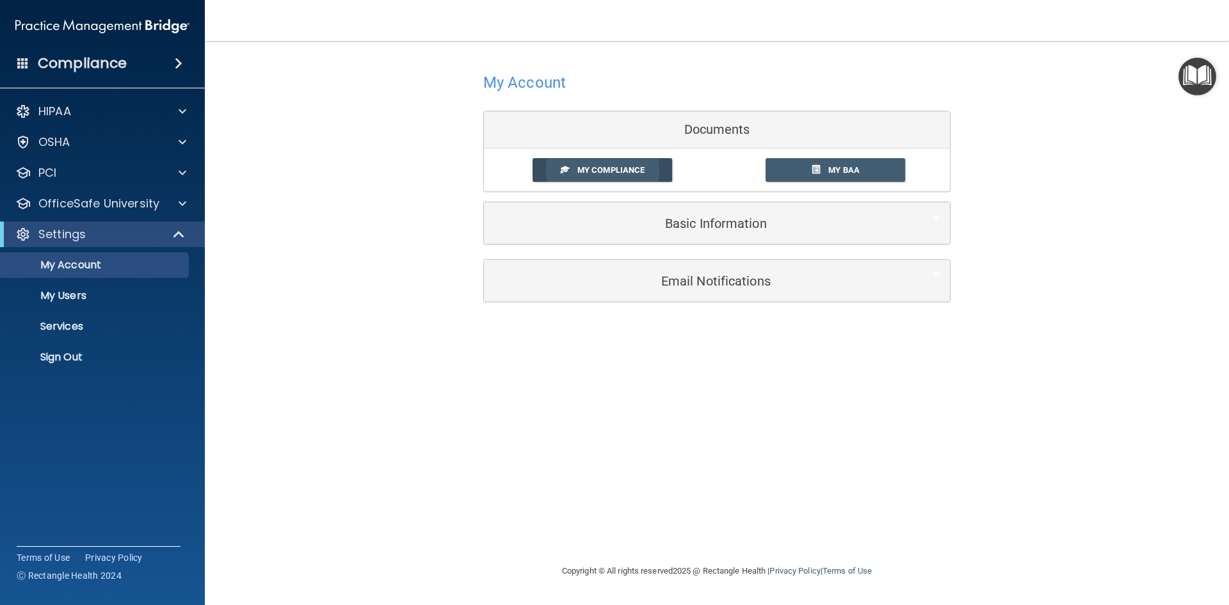
click at [614, 168] on span "My Compliance" at bounding box center [610, 170] width 67 height 10
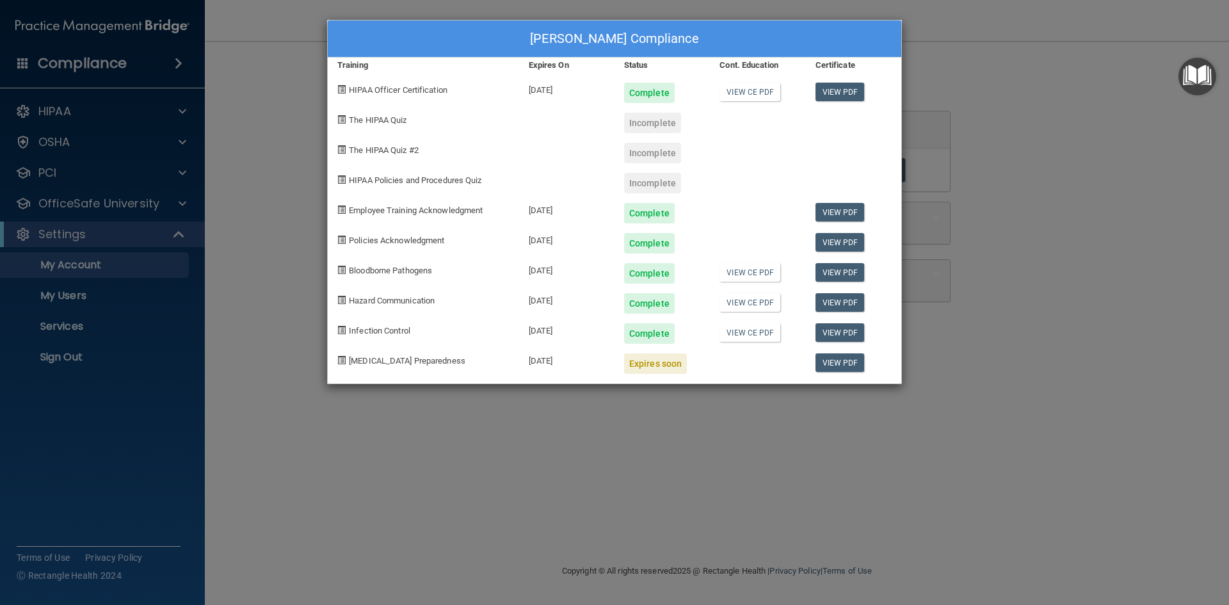
click at [1018, 81] on div "Heather Bartells's Compliance Training Expires On Status Cont. Education Certif…" at bounding box center [614, 302] width 1229 height 605
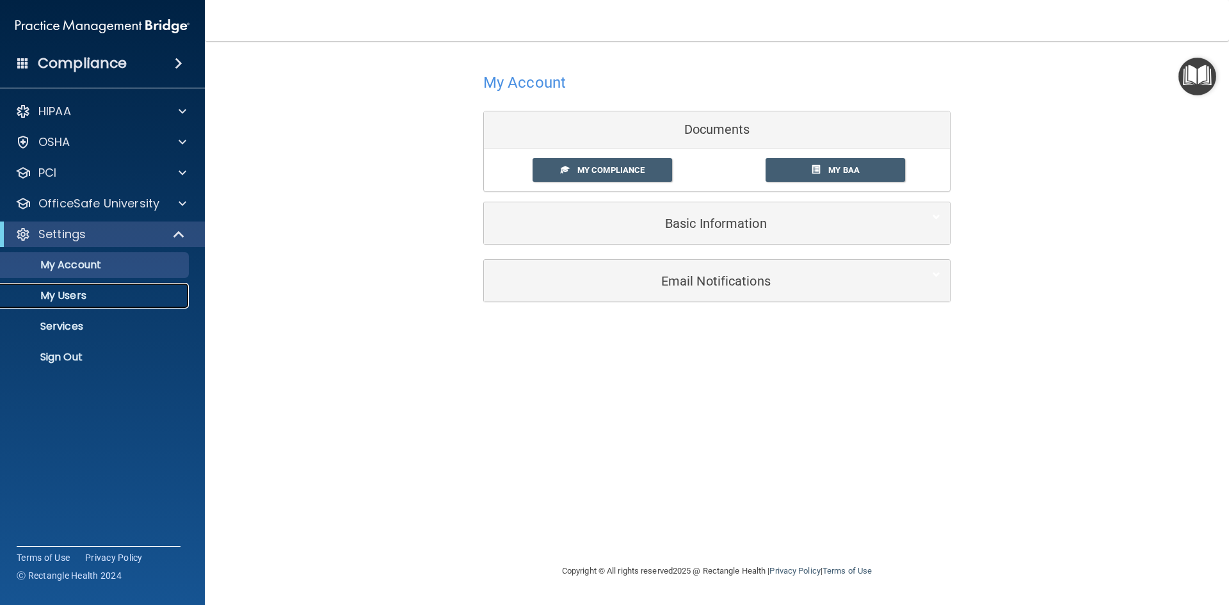
click at [83, 292] on p "My Users" at bounding box center [95, 295] width 175 height 13
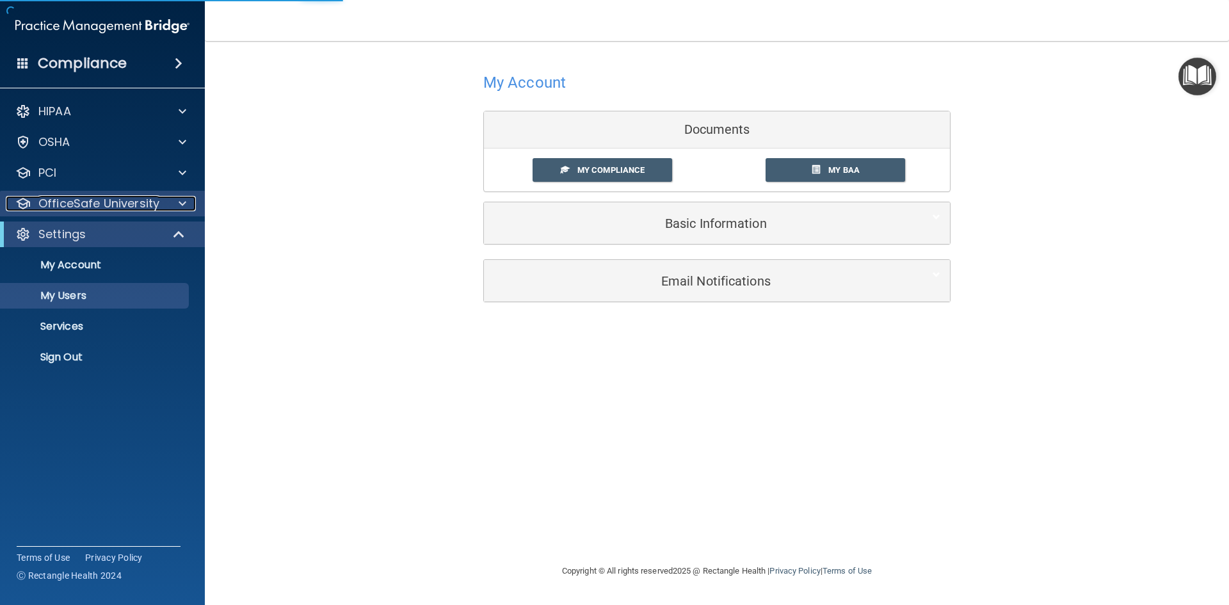
click at [141, 209] on p "OfficeSafe University" at bounding box center [98, 203] width 121 height 15
select select "20"
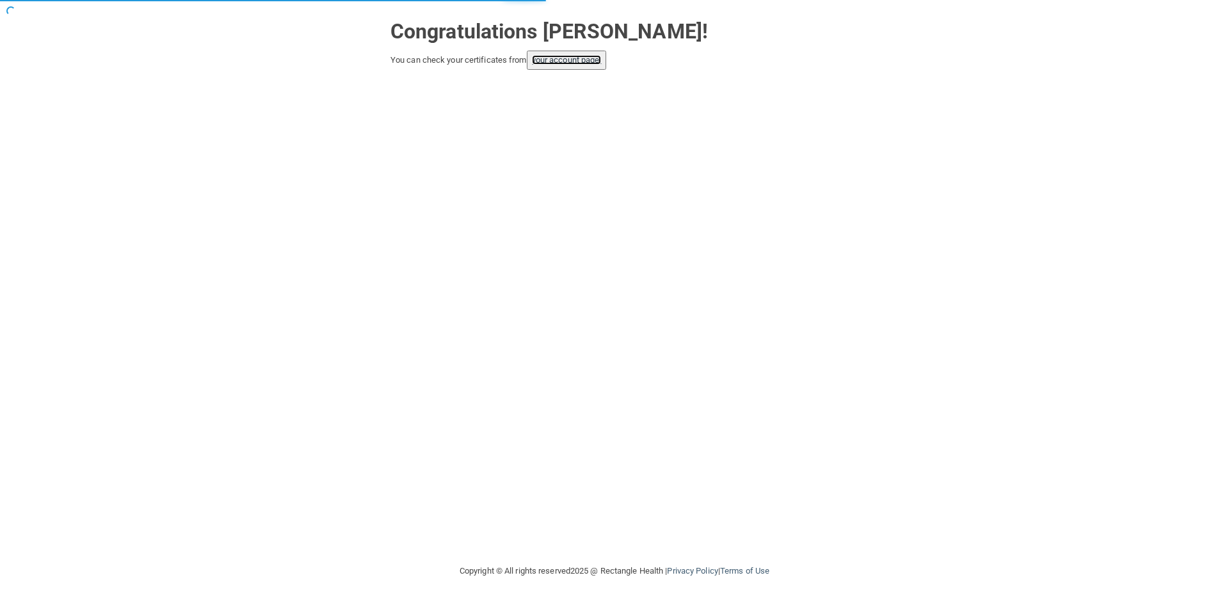
click at [555, 60] on link "your account page!" at bounding box center [567, 60] width 70 height 10
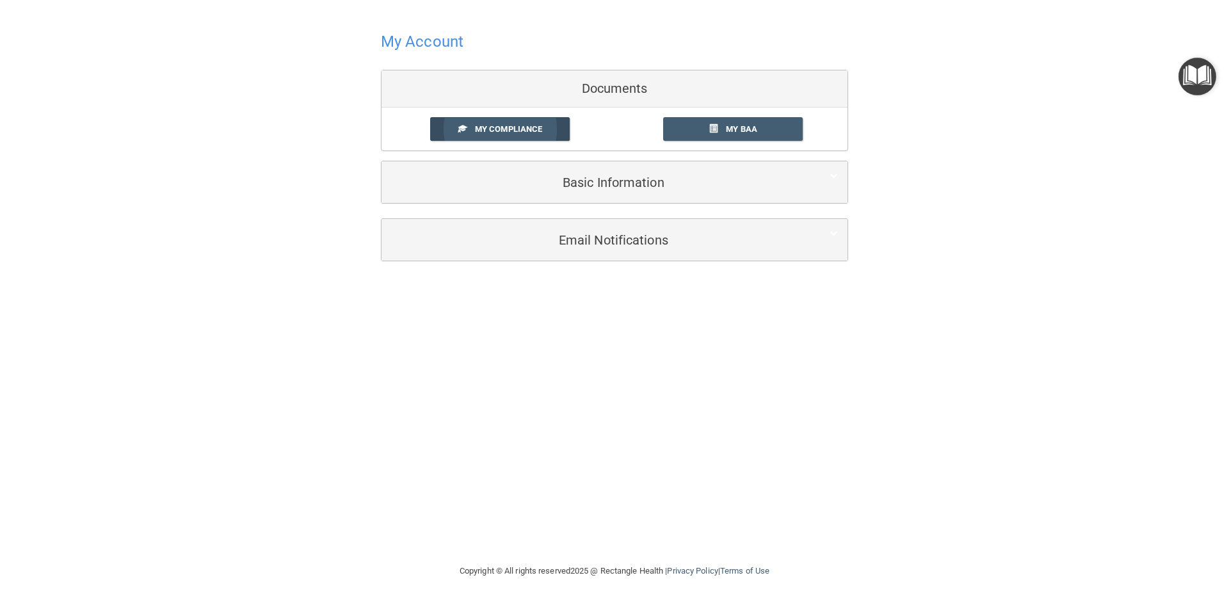
click at [544, 122] on link "My Compliance" at bounding box center [500, 129] width 140 height 24
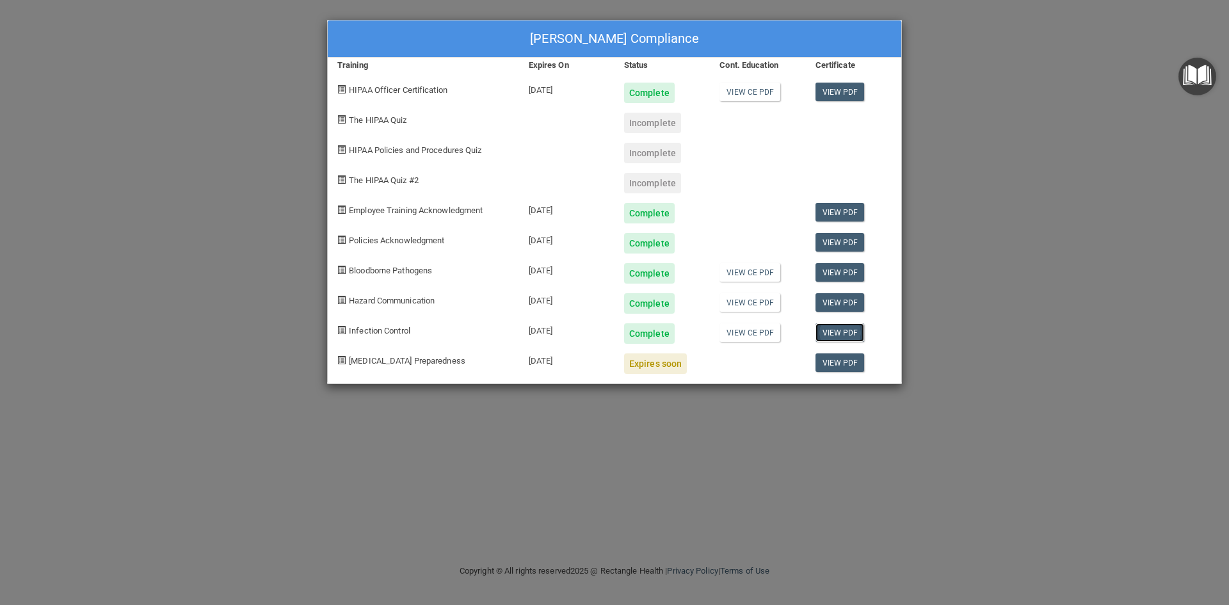
click at [841, 334] on link "View PDF" at bounding box center [839, 332] width 49 height 19
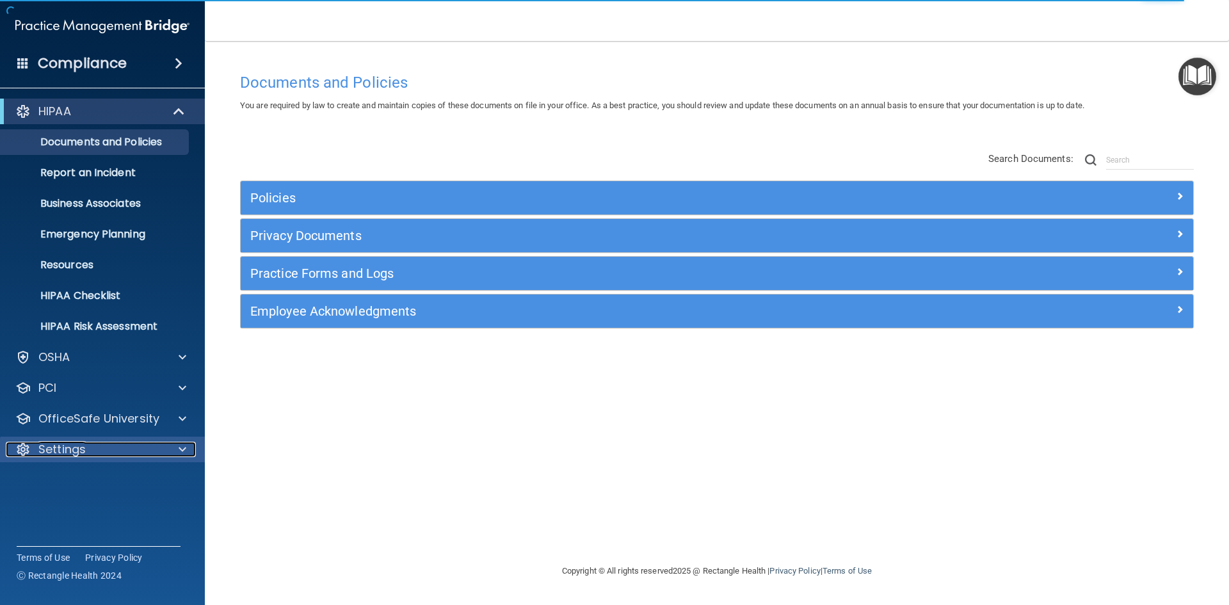
click at [84, 450] on p "Settings" at bounding box center [61, 448] width 47 height 15
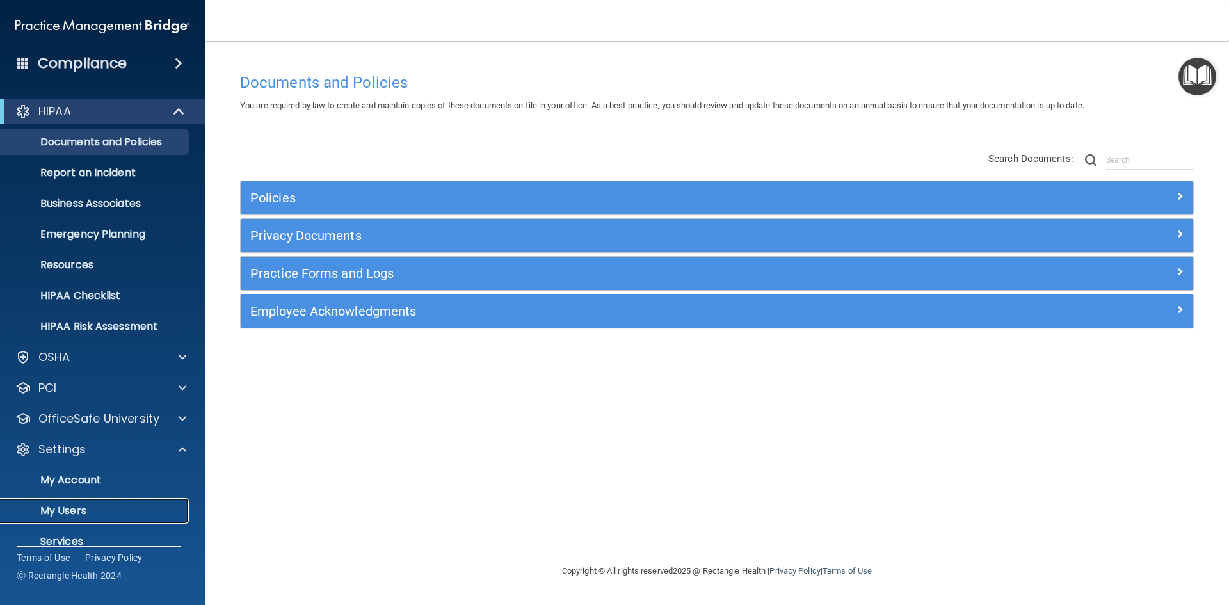
click at [72, 507] on p "My Users" at bounding box center [95, 510] width 175 height 13
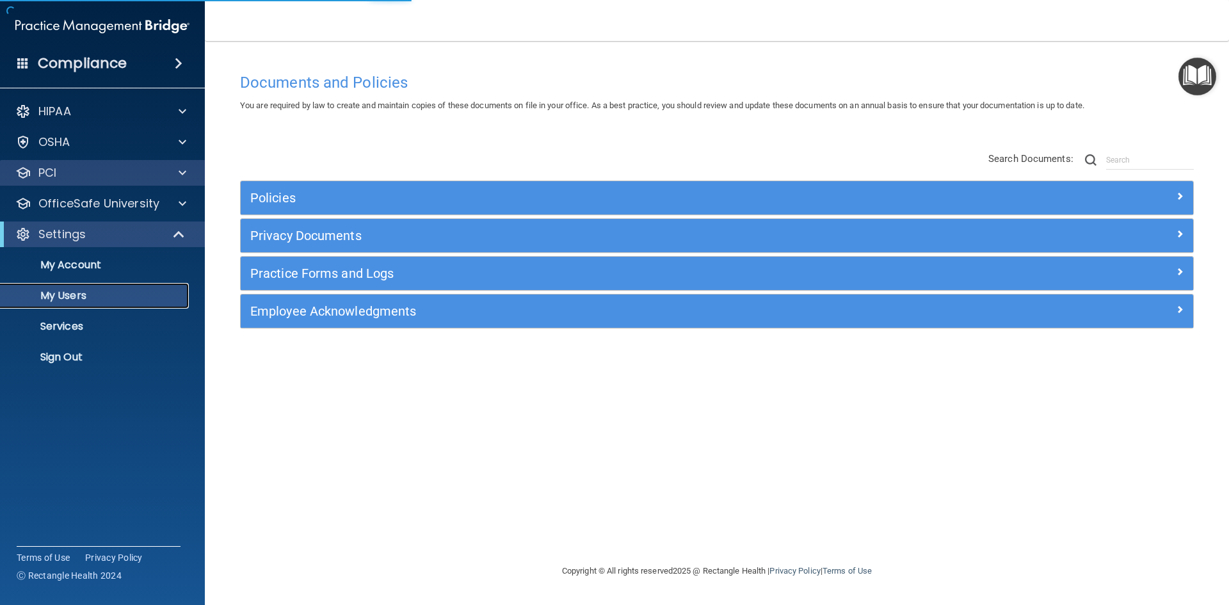
select select "20"
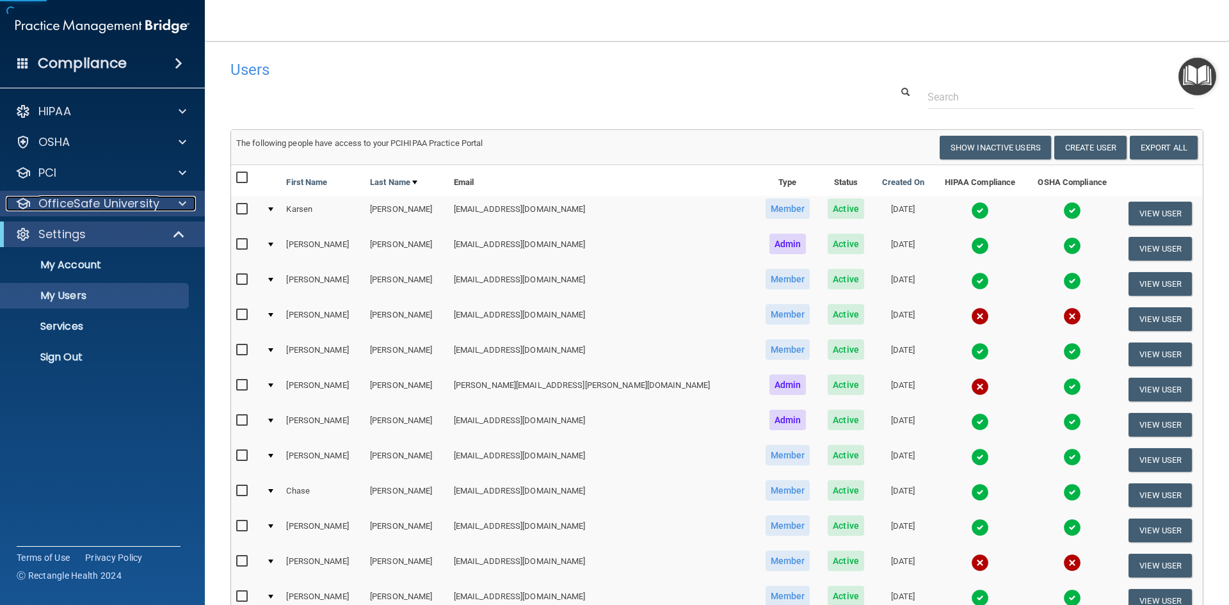
click at [62, 203] on p "OfficeSafe University" at bounding box center [98, 203] width 121 height 15
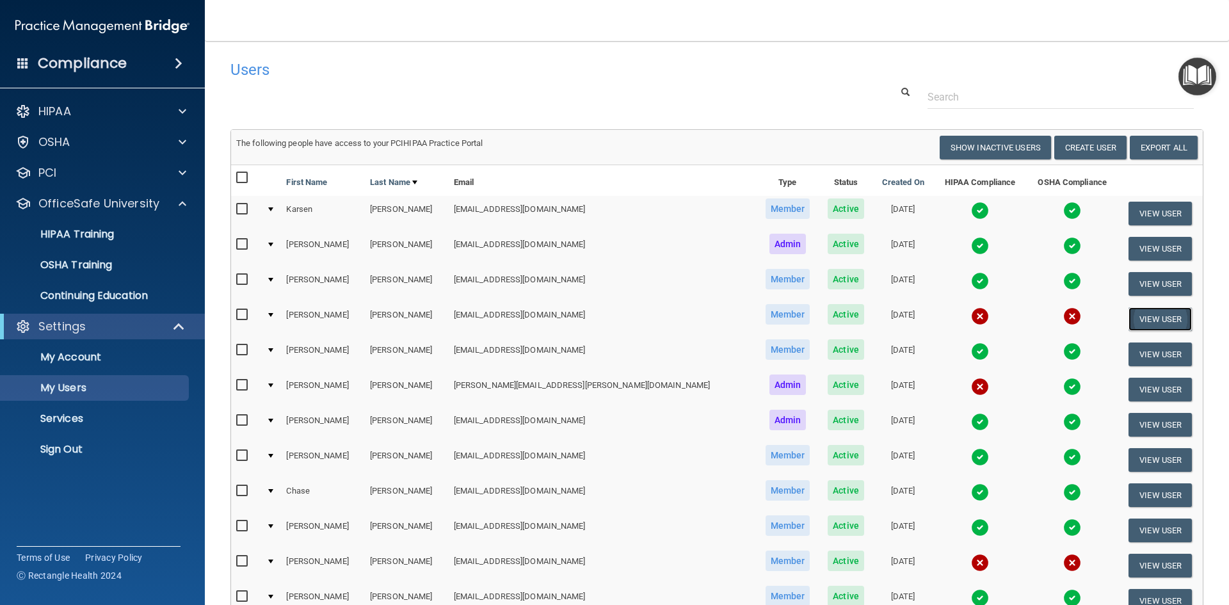
click at [1143, 319] on button "View User" at bounding box center [1159, 319] width 63 height 24
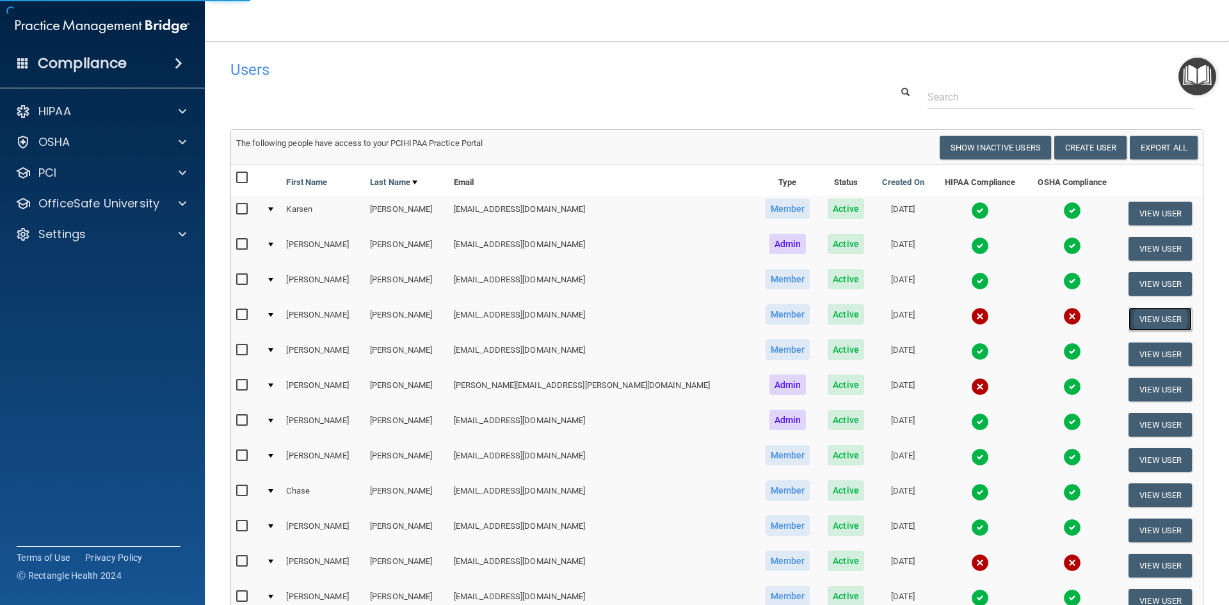
click at [1131, 319] on button "View User" at bounding box center [1159, 319] width 63 height 24
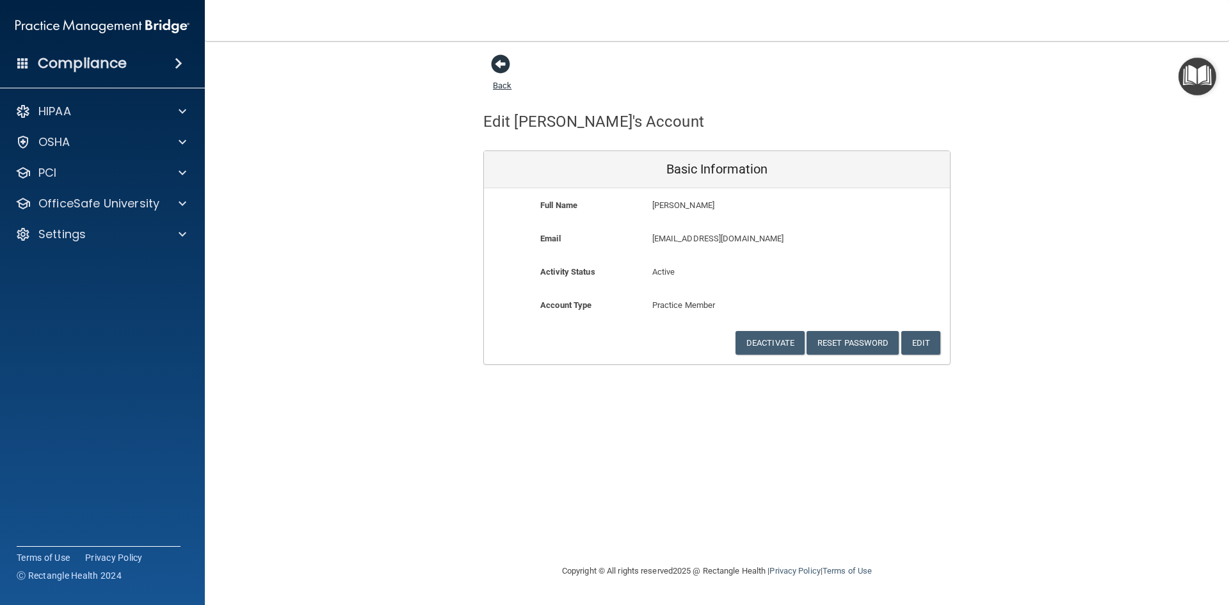
click at [502, 65] on span at bounding box center [500, 63] width 19 height 19
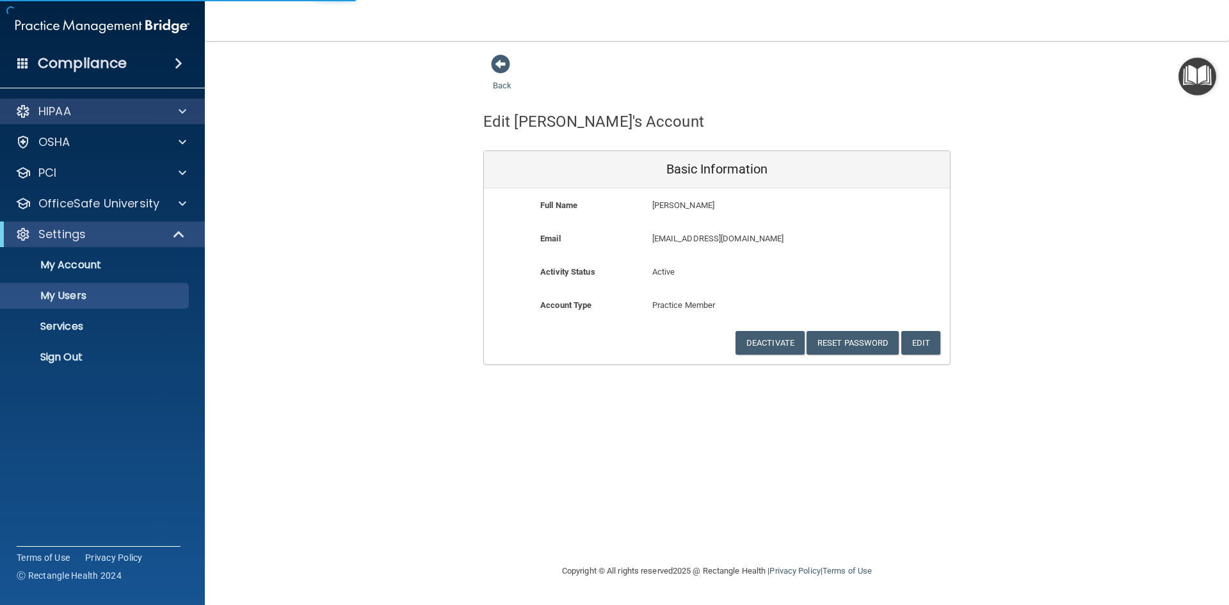
select select "20"
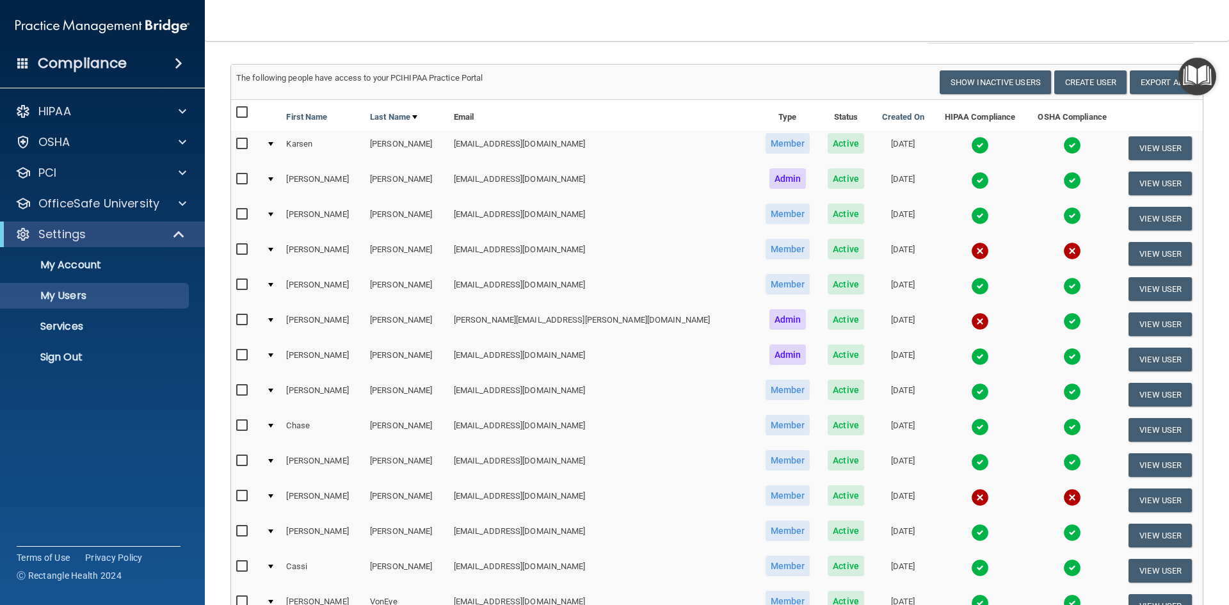
scroll to position [64, 0]
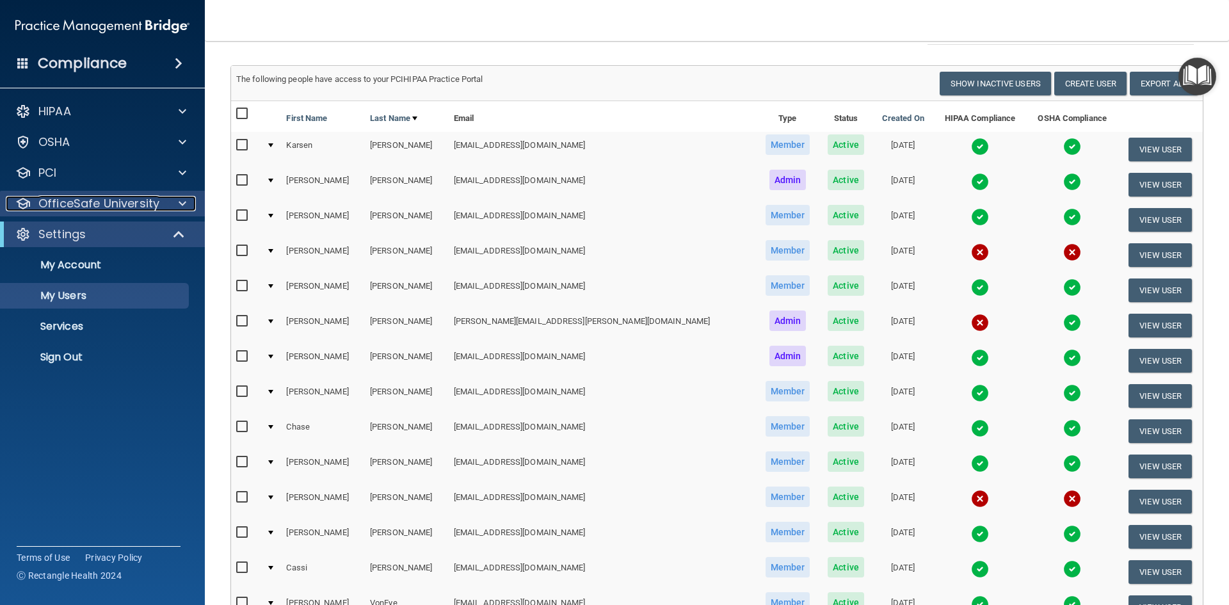
click at [106, 198] on p "OfficeSafe University" at bounding box center [98, 203] width 121 height 15
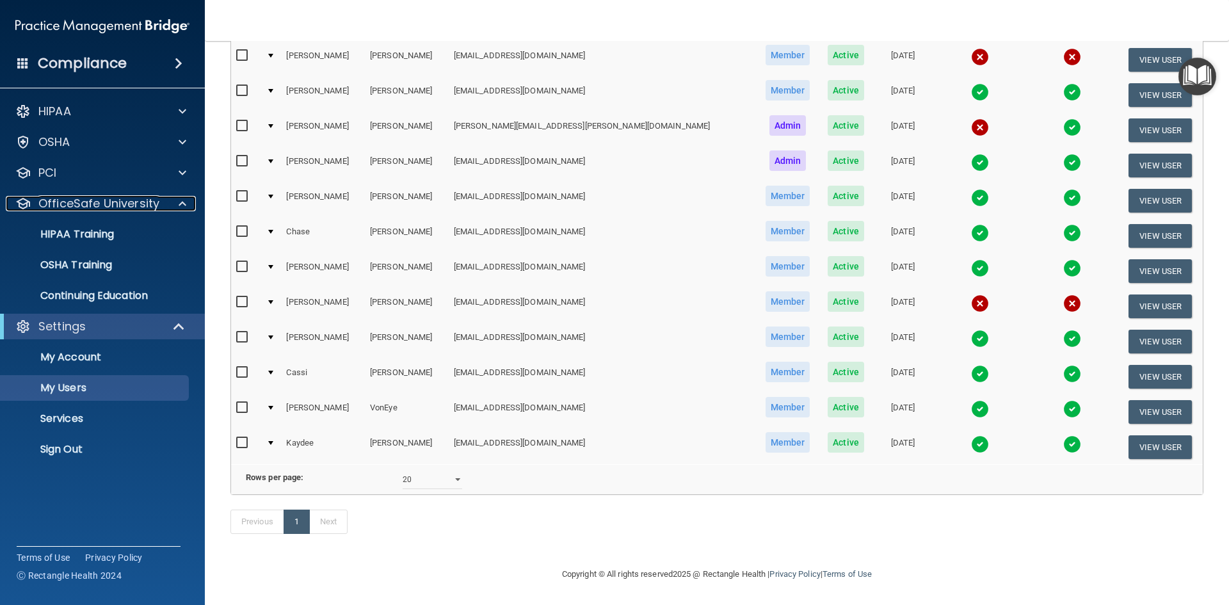
scroll to position [22, 0]
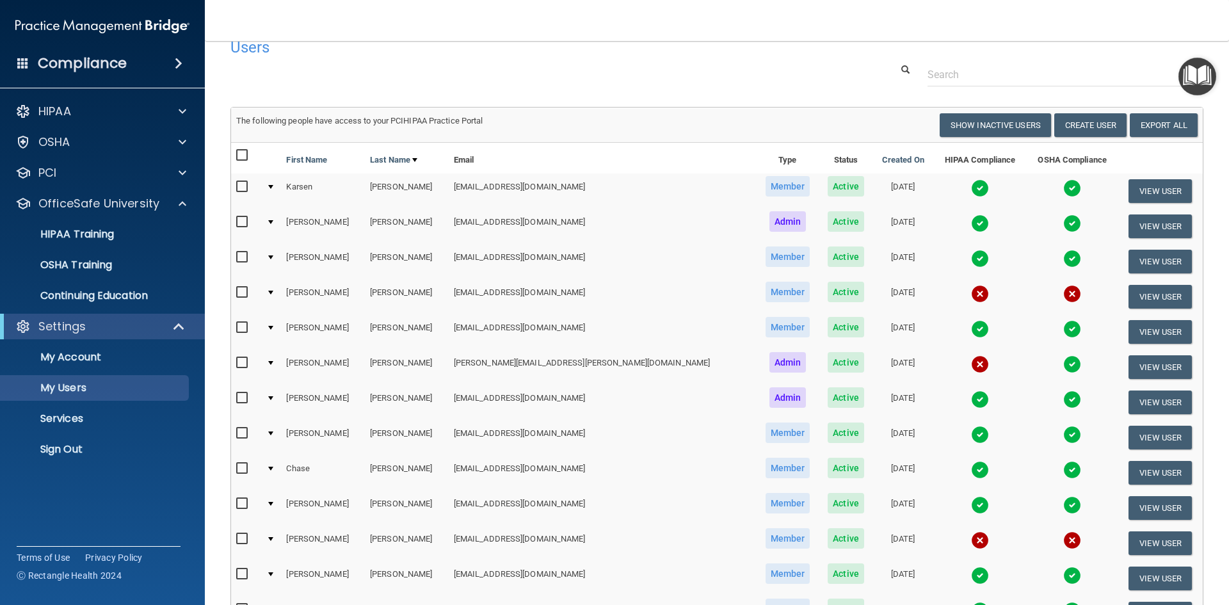
click at [1189, 291] on td "View User" at bounding box center [1159, 296] width 85 height 35
click at [1157, 293] on button "View User" at bounding box center [1159, 297] width 63 height 24
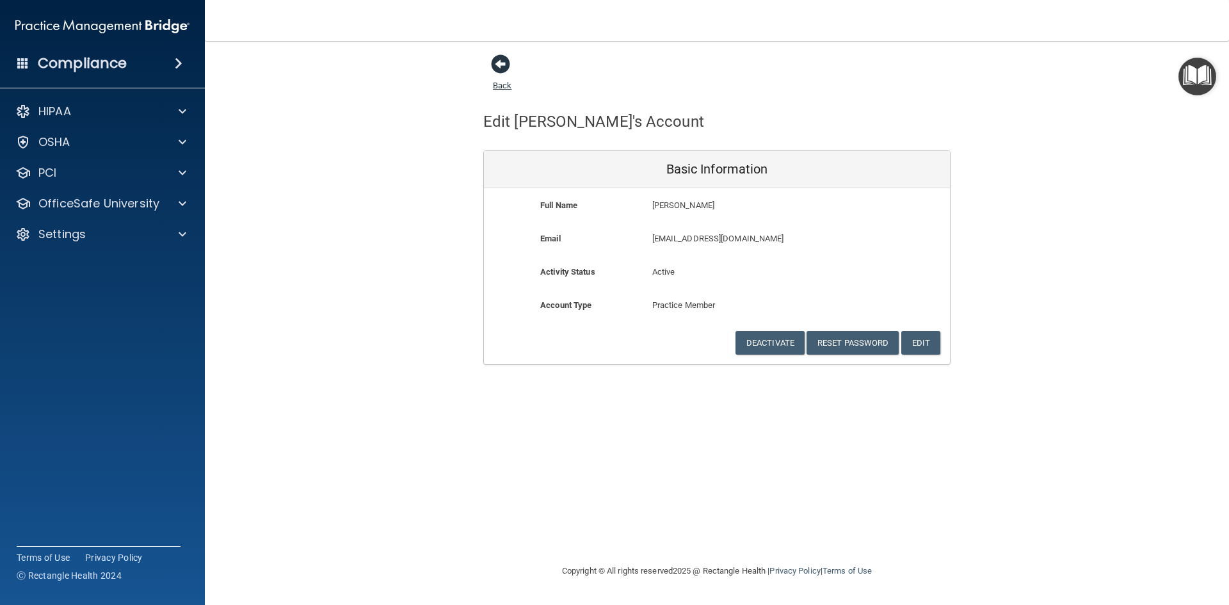
click at [498, 63] on span at bounding box center [500, 63] width 19 height 19
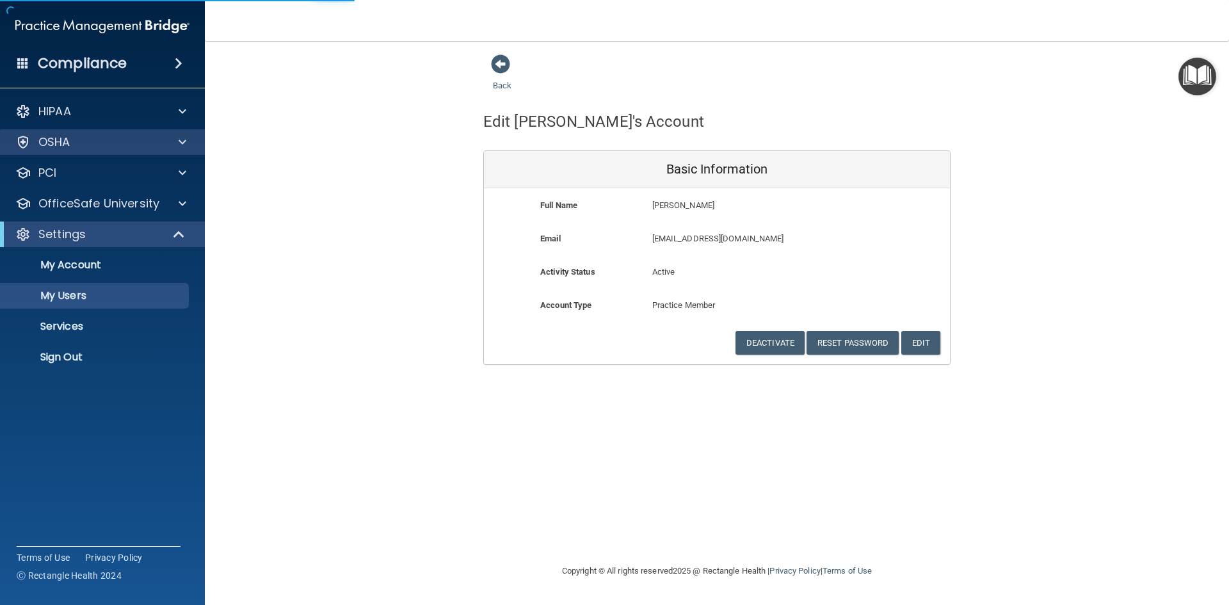
select select "20"
